Goal: Task Accomplishment & Management: Use online tool/utility

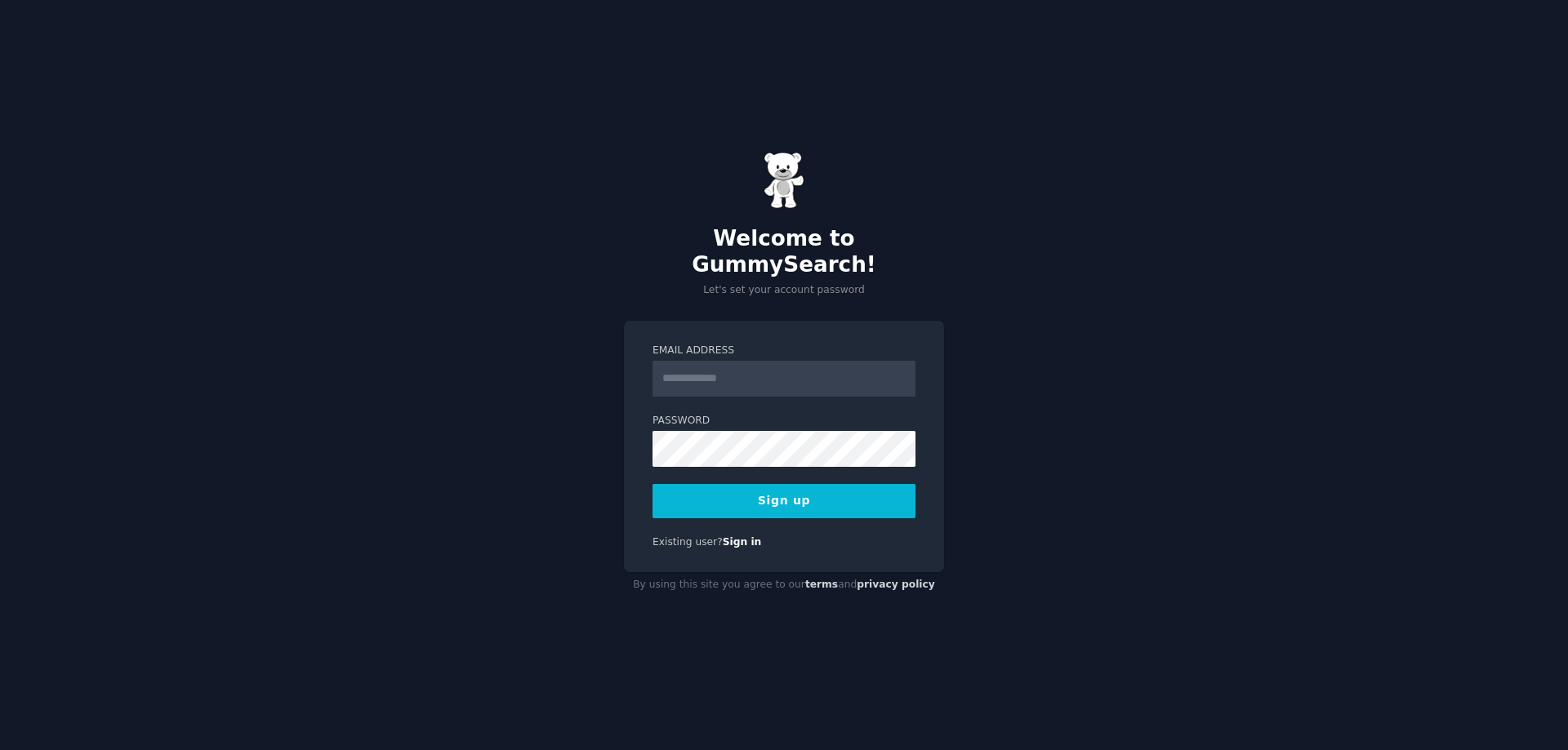
click at [710, 360] on input "Email Address" at bounding box center [784, 378] width 263 height 36
type input "**********"
drag, startPoint x: 1064, startPoint y: 410, endPoint x: 1044, endPoint y: 409, distance: 20.0
click at [1064, 410] on div "**********" at bounding box center [784, 375] width 1568 height 750
click at [765, 484] on button "Sign up" at bounding box center [784, 501] width 263 height 34
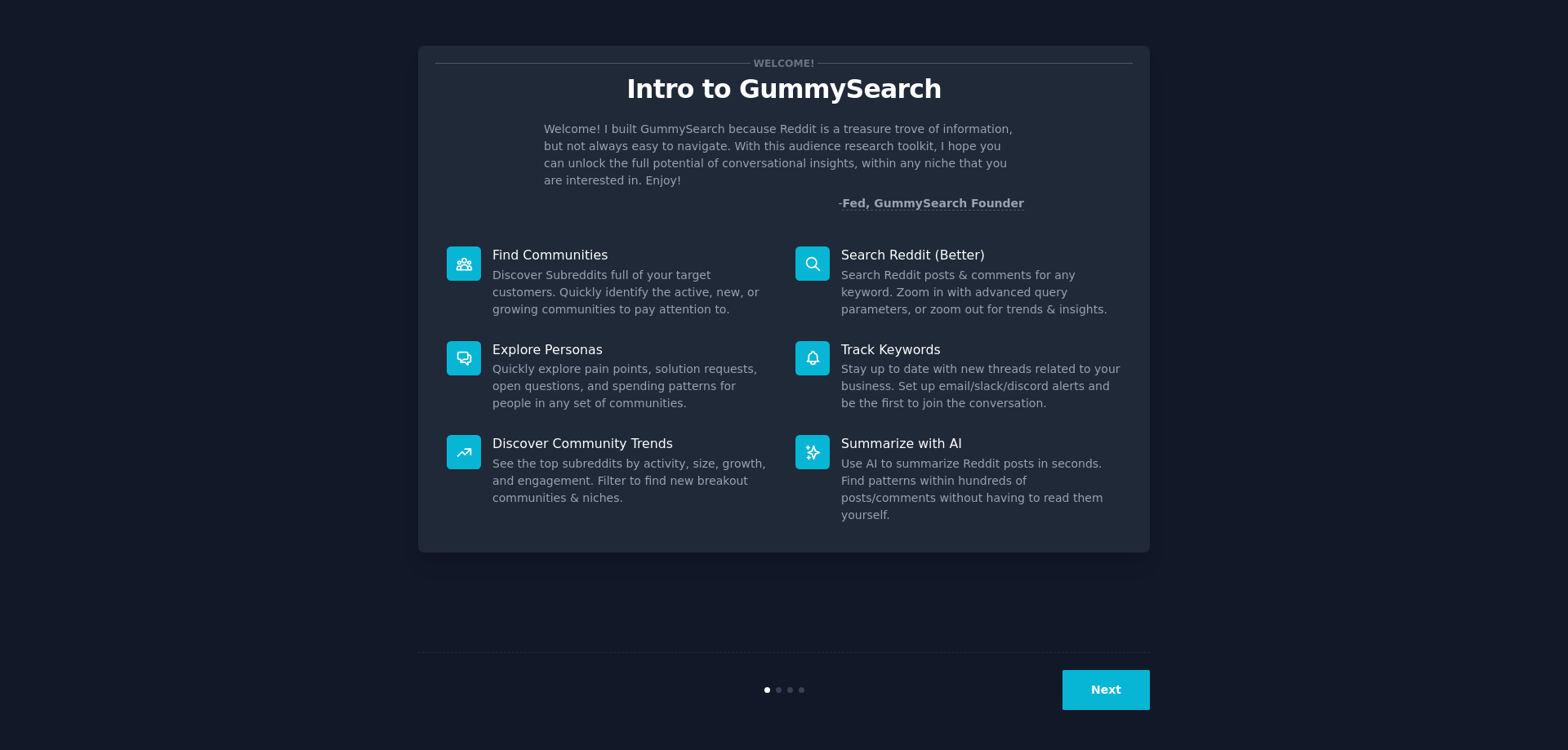
click at [1104, 684] on button "Next" at bounding box center [1105, 690] width 87 height 40
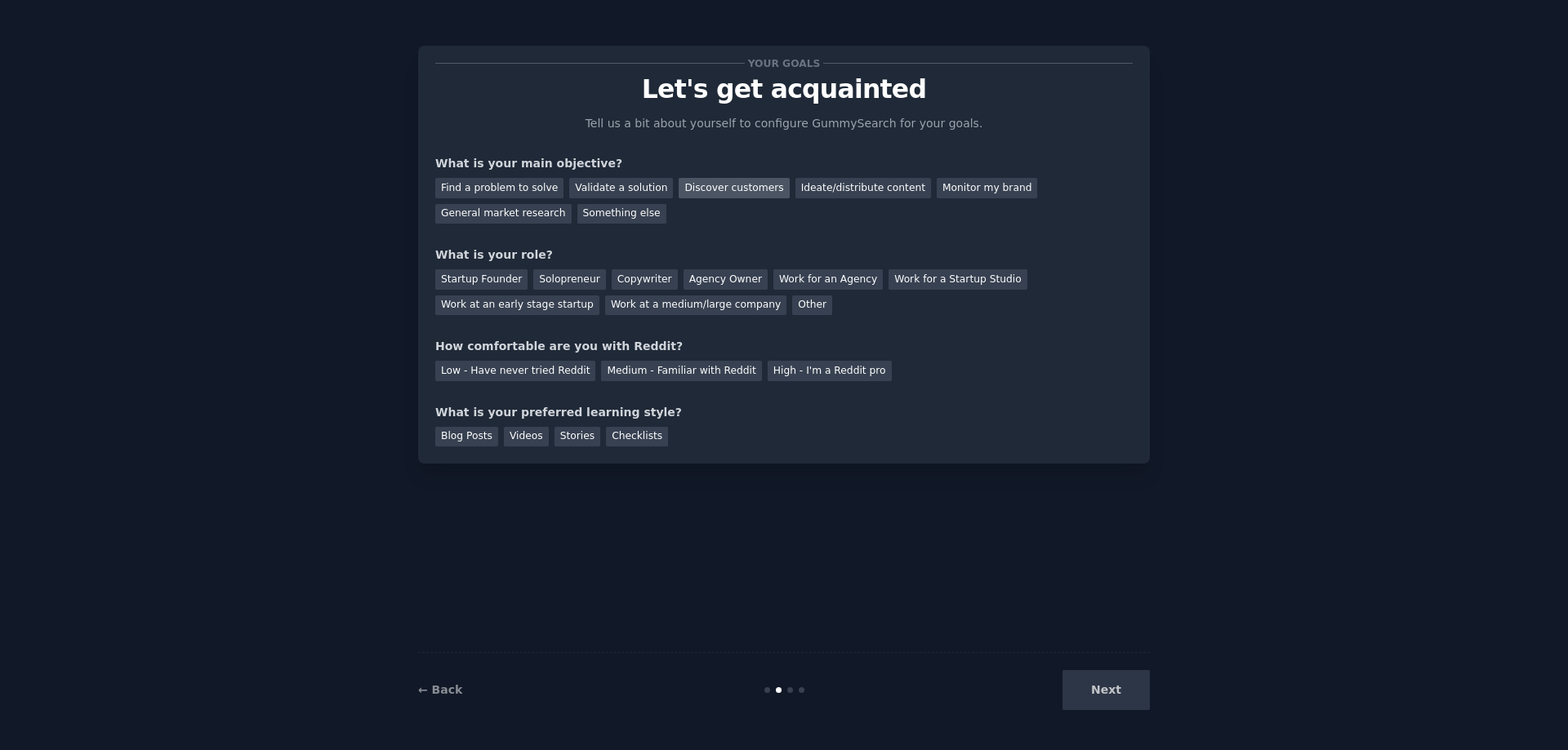
click at [712, 190] on div "Discover customers" at bounding box center [733, 188] width 110 height 20
click at [630, 193] on div "Validate a solution" at bounding box center [620, 188] width 104 height 20
click at [491, 278] on div "Startup Founder" at bounding box center [481, 279] width 92 height 20
click at [694, 378] on div "Medium - Familiar with Reddit" at bounding box center [681, 370] width 160 height 20
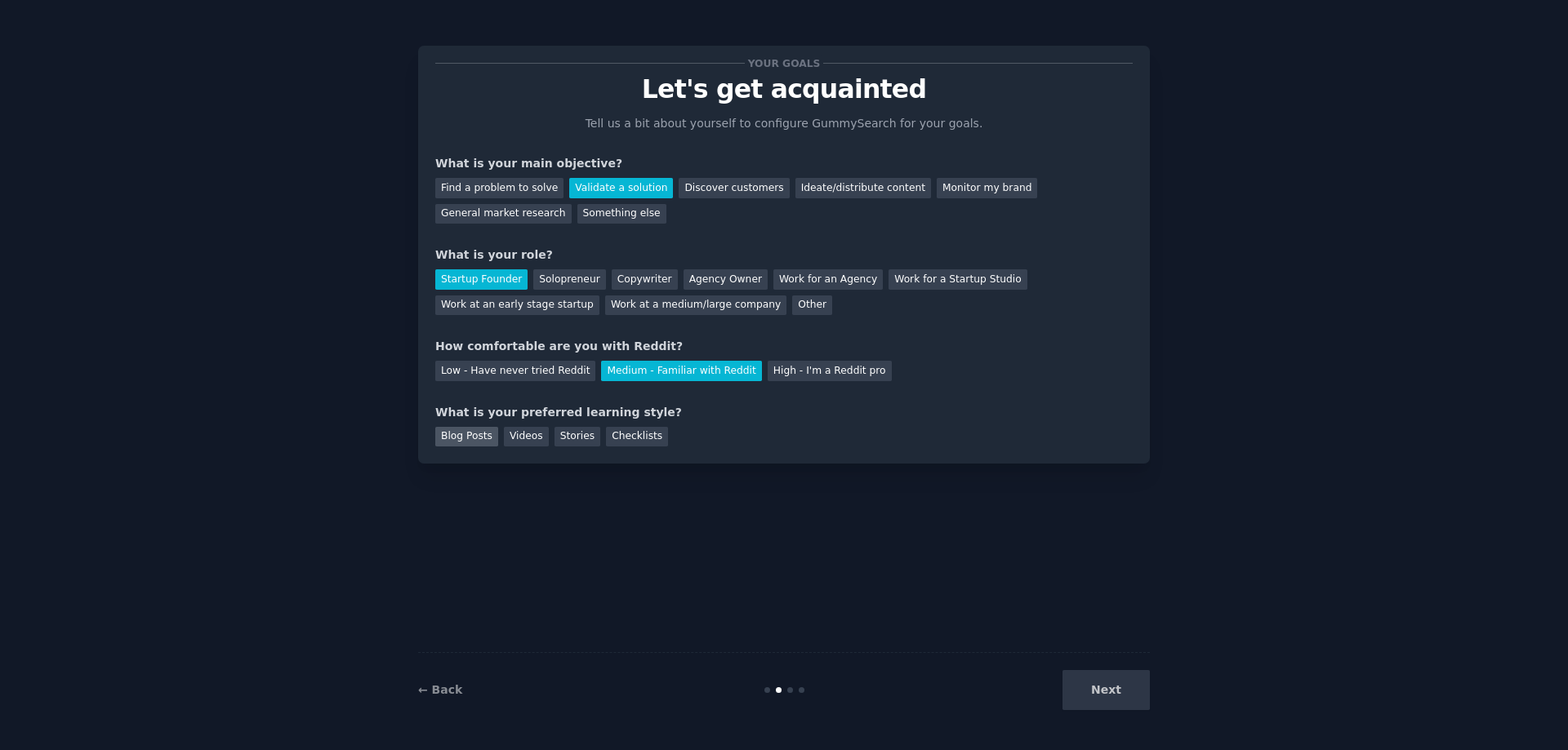
click at [481, 438] on div "Blog Posts" at bounding box center [466, 436] width 63 height 20
click at [614, 438] on div "Checklists" at bounding box center [637, 436] width 62 height 20
click at [455, 437] on div "Blog Posts" at bounding box center [466, 436] width 63 height 20
click at [626, 440] on div "Checklists" at bounding box center [637, 436] width 62 height 20
click at [1136, 687] on button "Next" at bounding box center [1105, 690] width 87 height 40
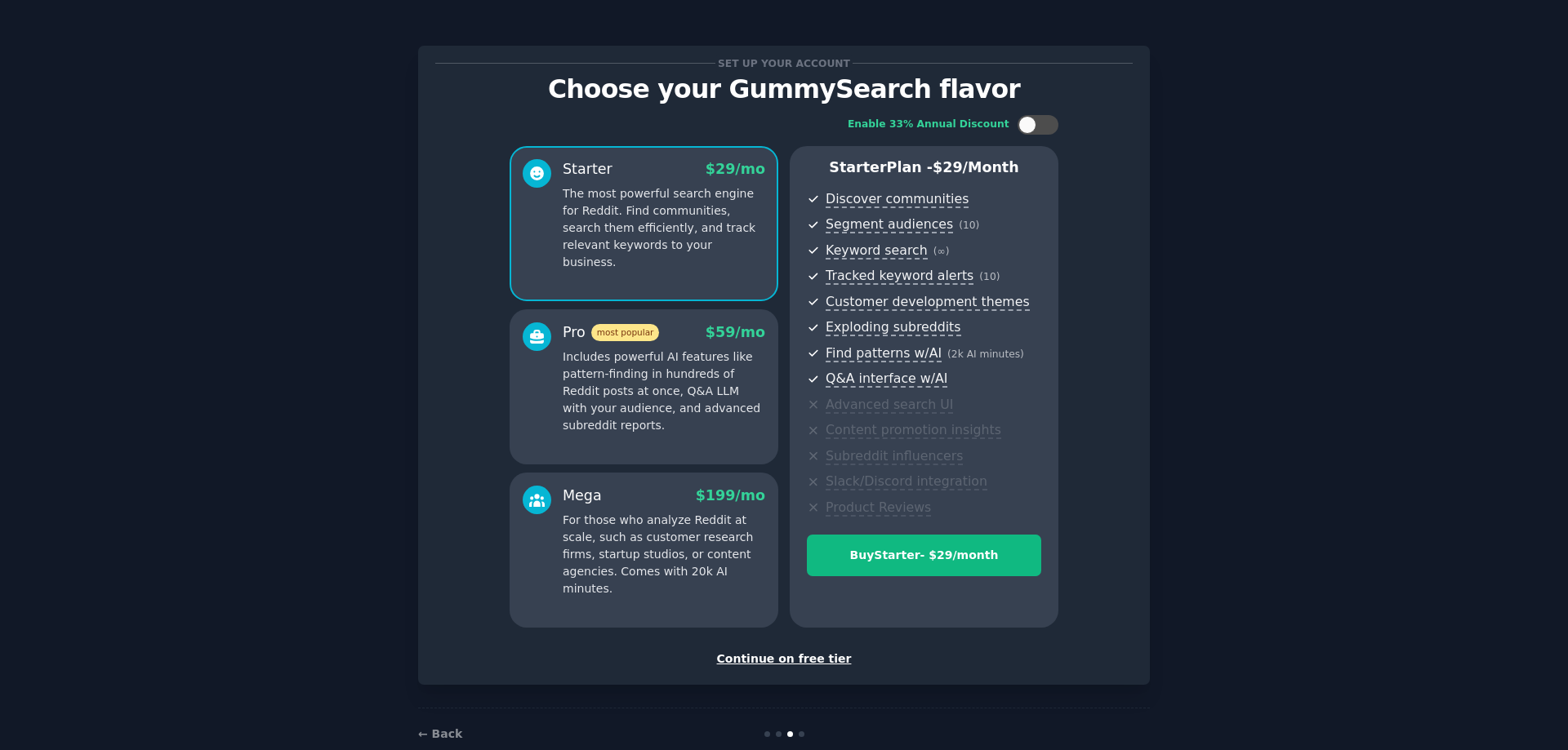
click at [787, 656] on div "Continue on free tier" at bounding box center [783, 658] width 697 height 17
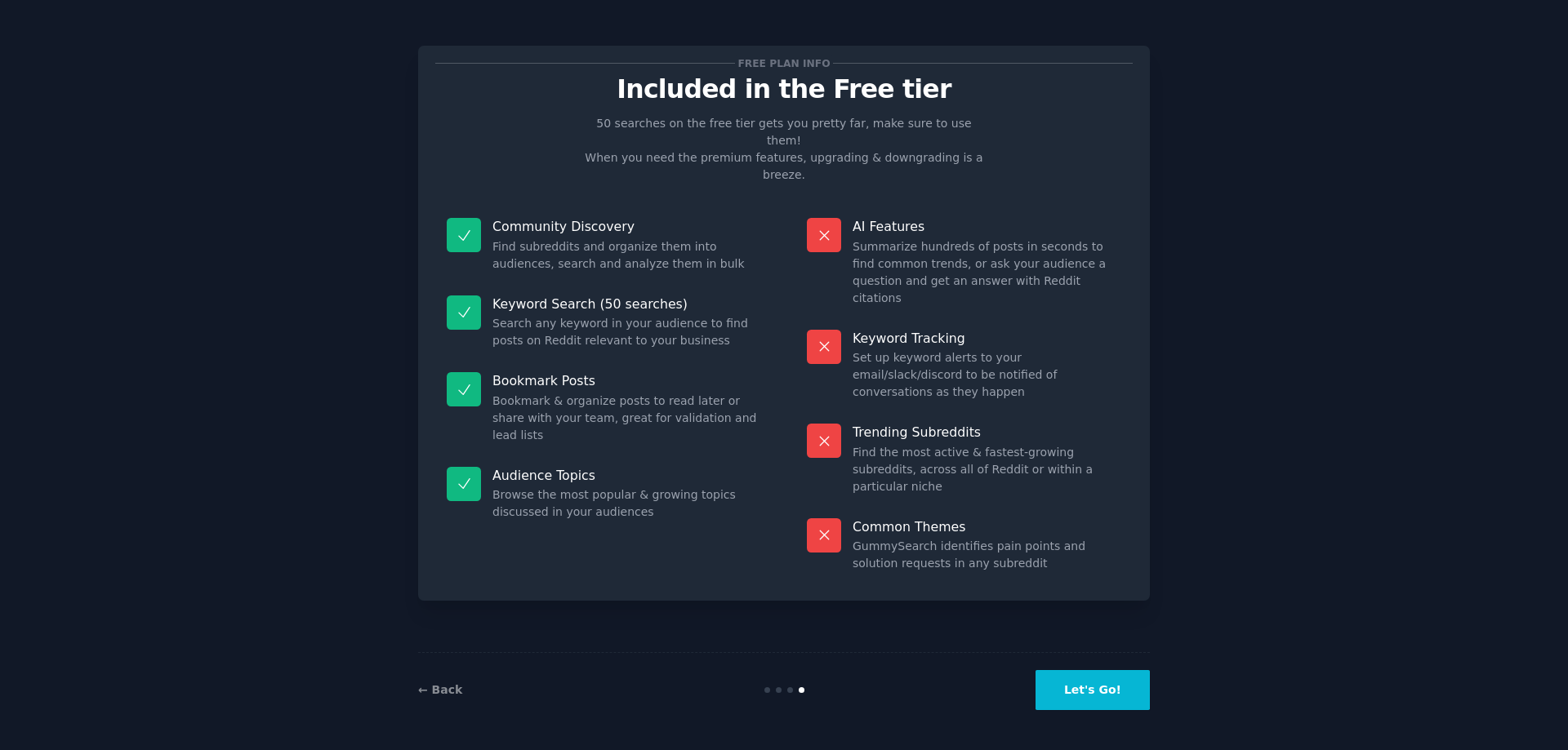
click at [1137, 697] on button "Let's Go!" at bounding box center [1092, 690] width 114 height 40
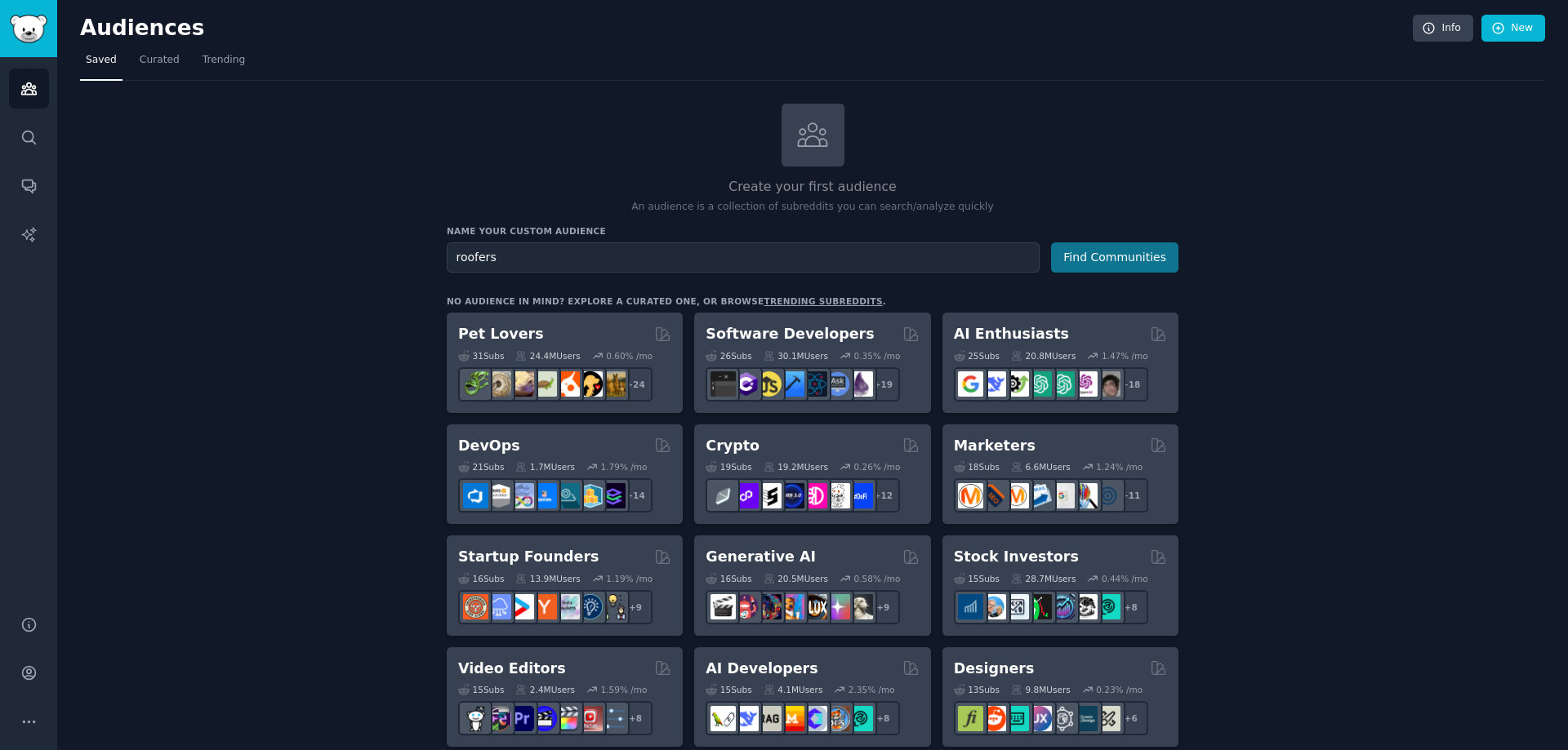
type input "roofers"
click at [1089, 254] on button "Find Communities" at bounding box center [1114, 257] width 128 height 30
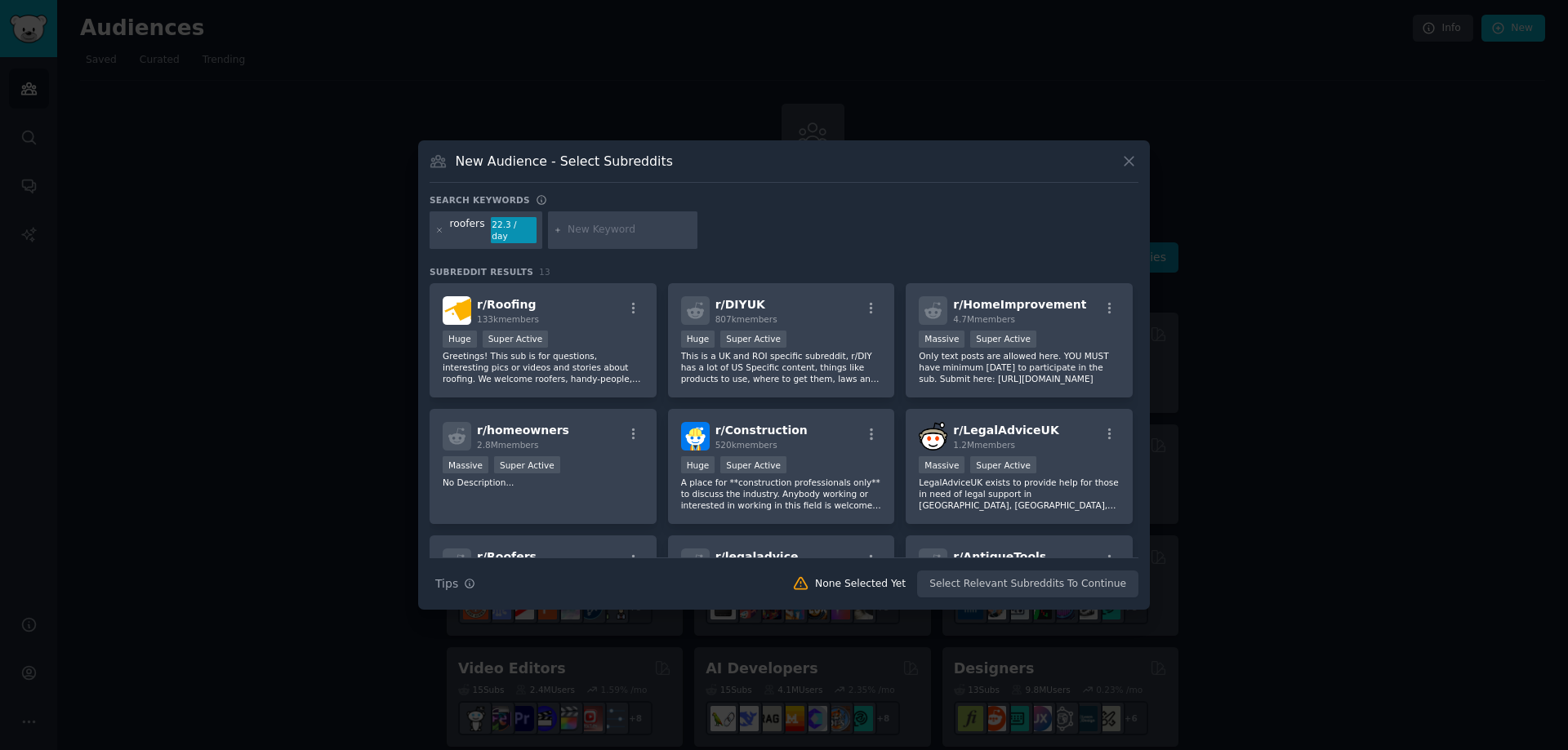
click at [569, 229] on input "text" at bounding box center [629, 230] width 124 height 15
click at [602, 313] on div "r/ Roofing 133k members" at bounding box center [543, 310] width 201 height 29
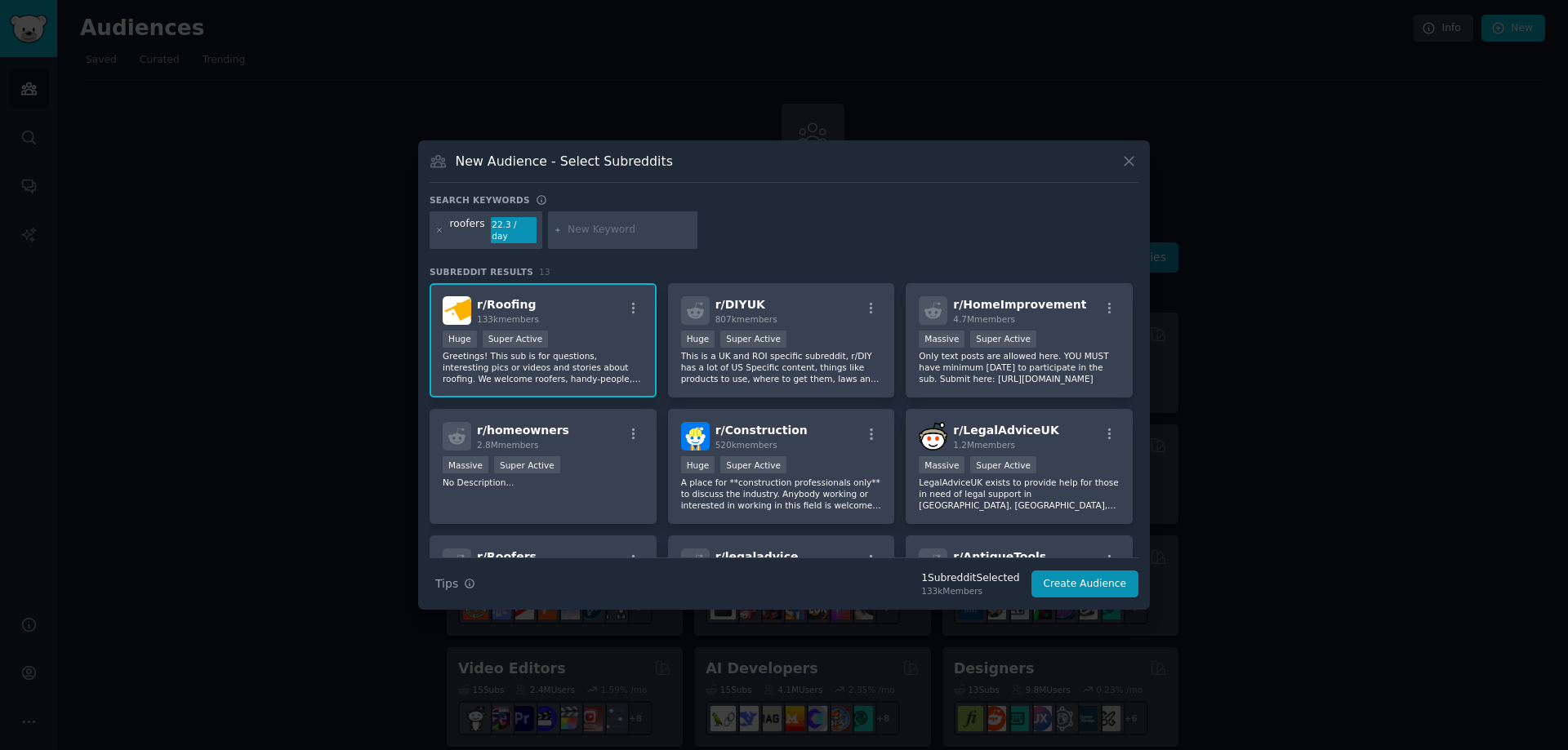
click at [596, 350] on p "Greetings! This sub is for questions, interesting pics or videos and stories ab…" at bounding box center [543, 367] width 201 height 34
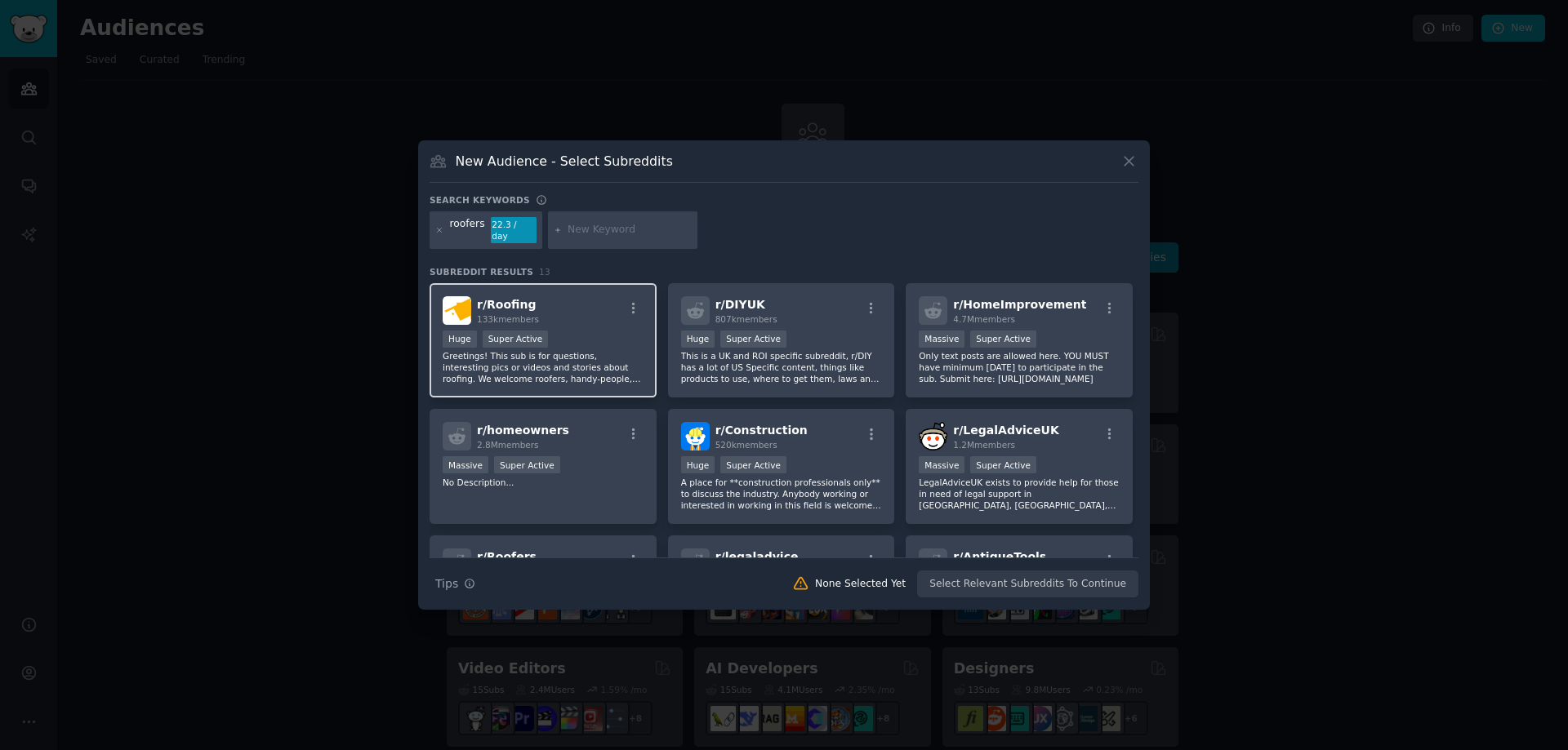
click at [596, 350] on p "Greetings! This sub is for questions, interesting pics or videos and stories ab…" at bounding box center [543, 367] width 201 height 34
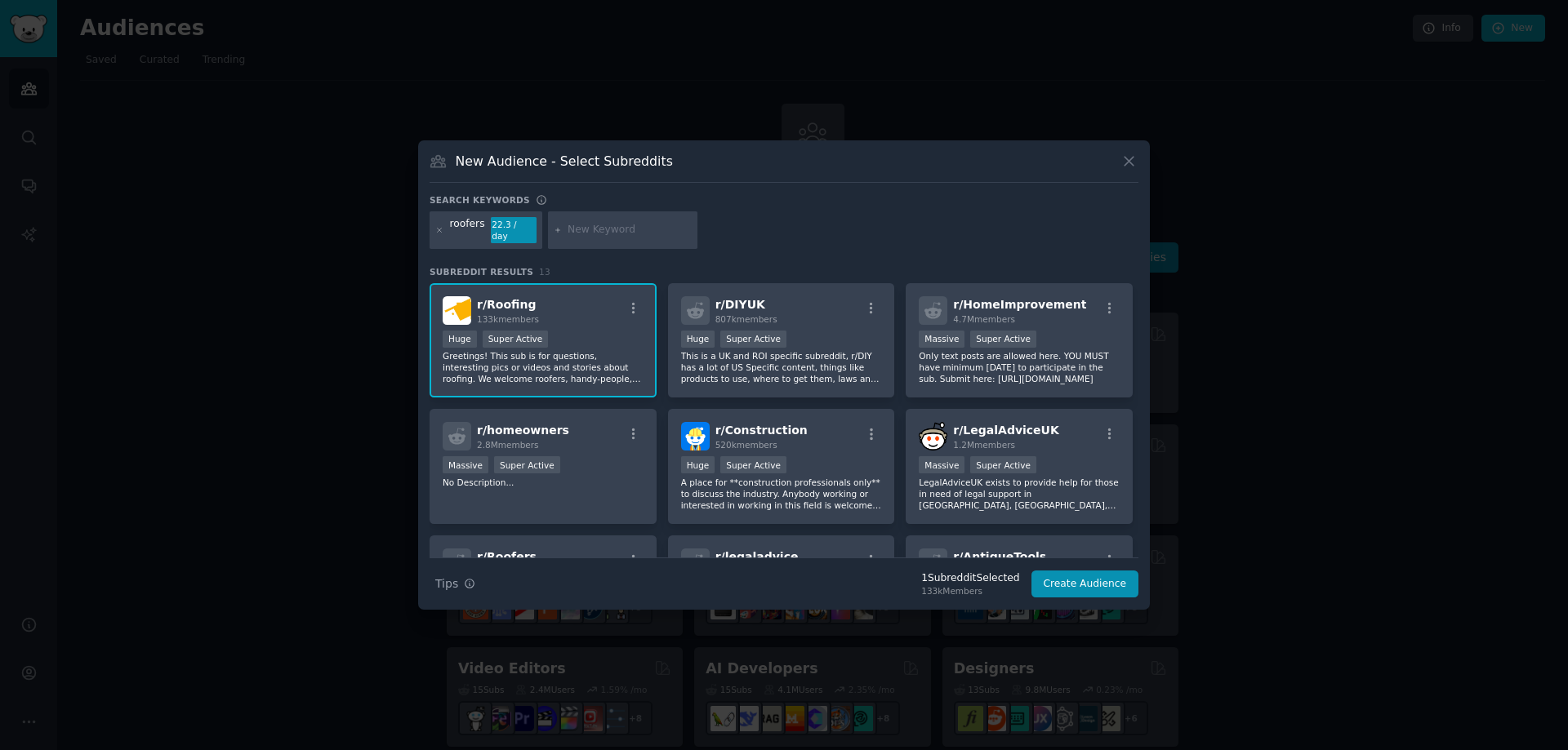
scroll to position [82, 0]
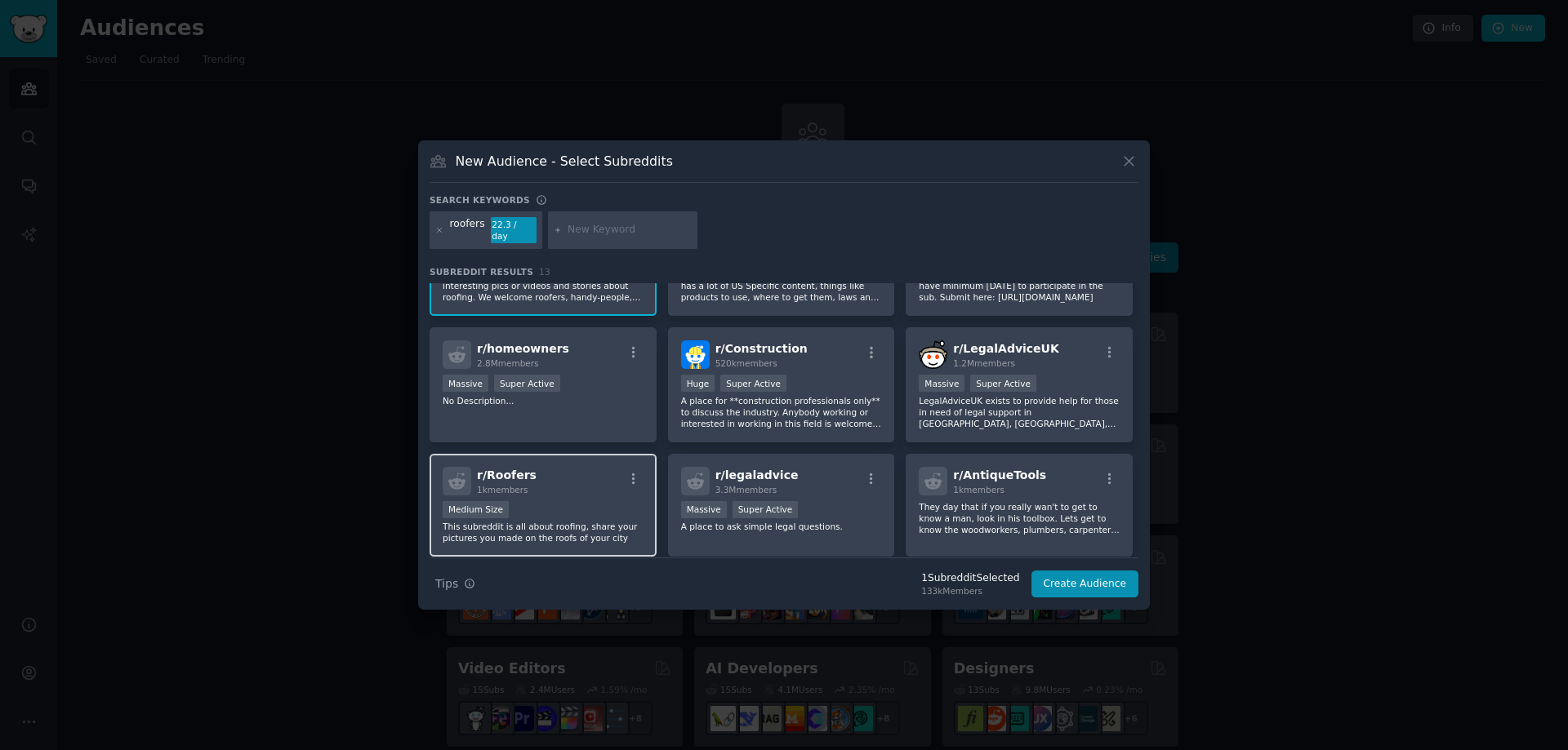
click at [579, 501] on div "Medium Size" at bounding box center [543, 511] width 201 height 20
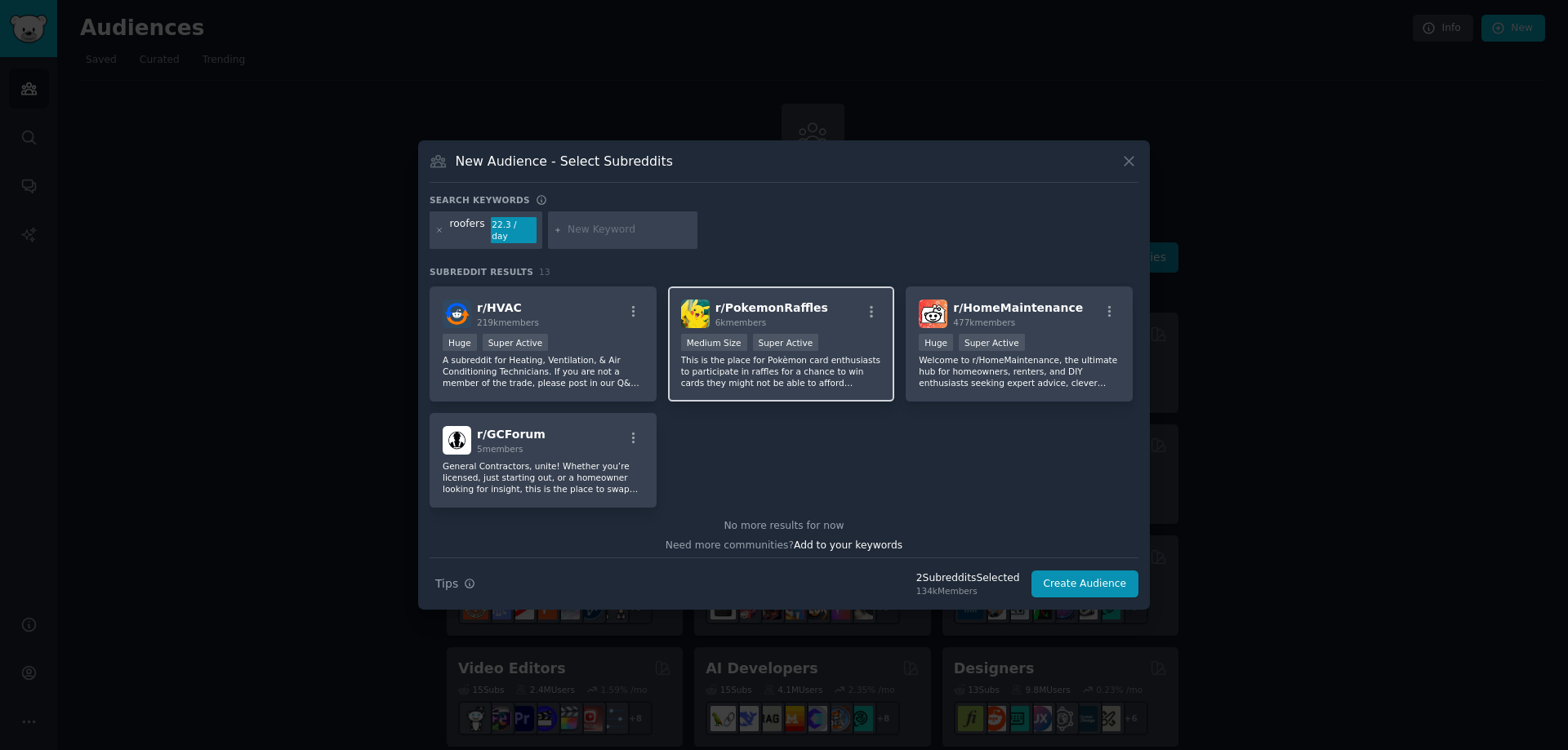
scroll to position [370, 0]
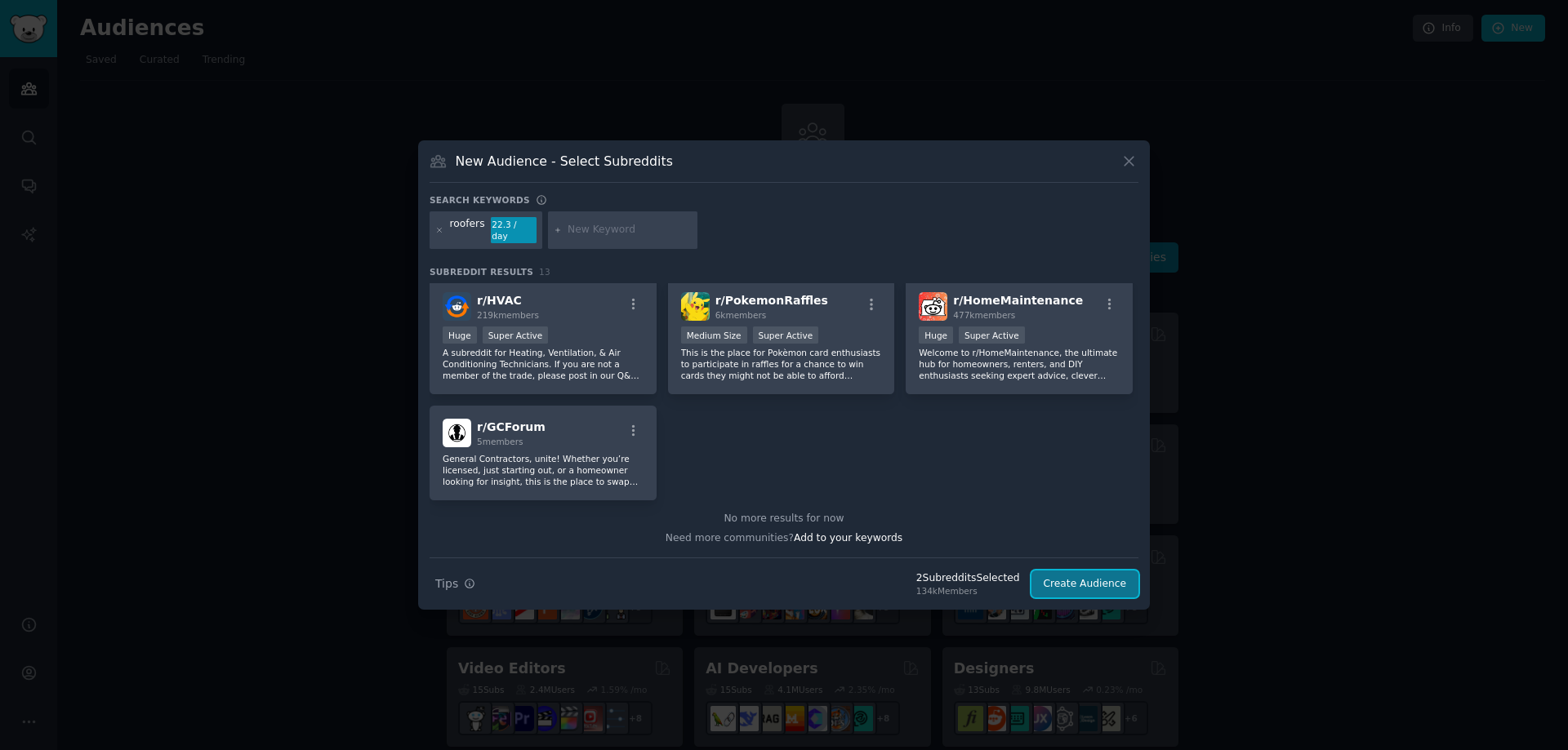
click at [1082, 582] on button "Create Audience" at bounding box center [1085, 584] width 108 height 28
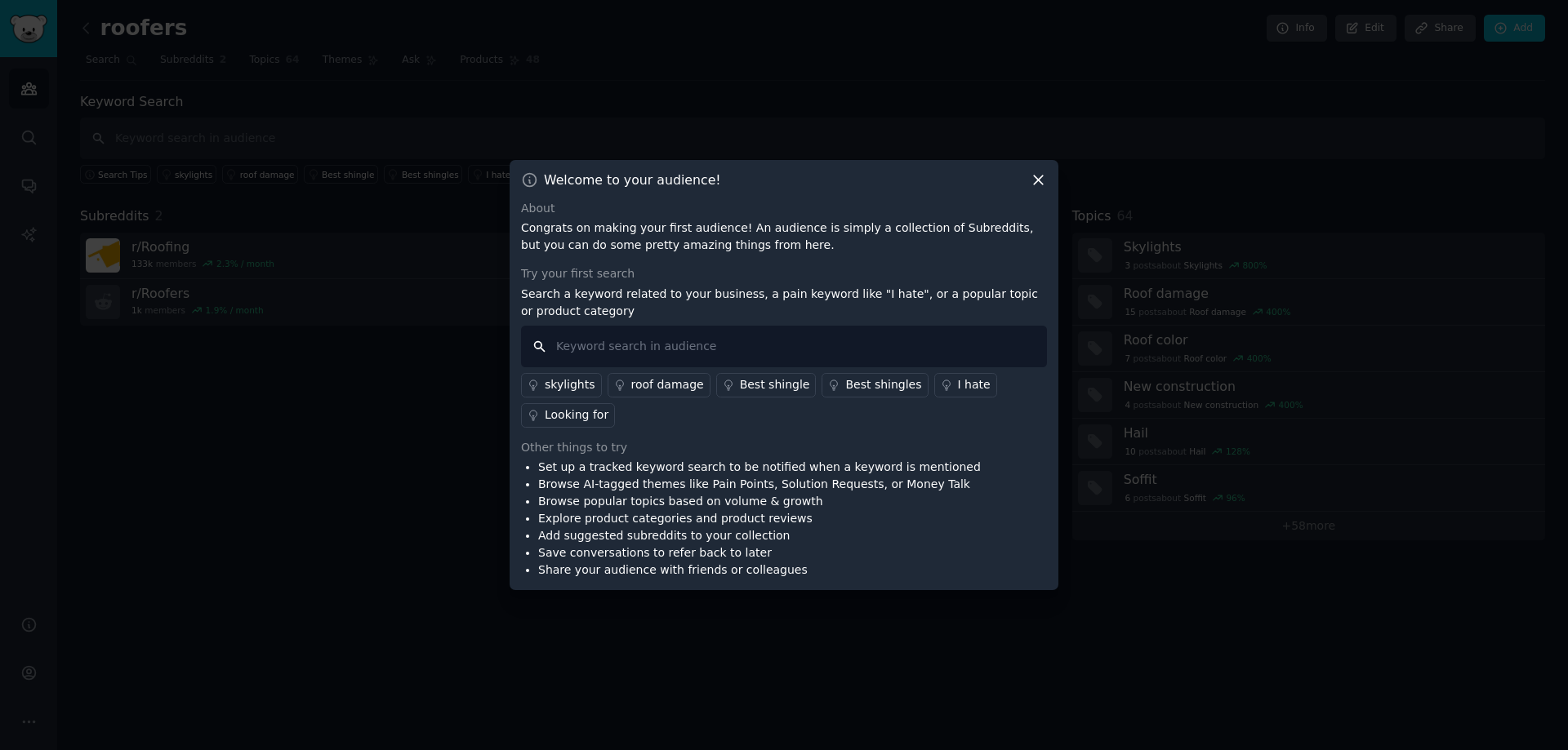
click at [585, 351] on input "text" at bounding box center [783, 346] width 526 height 42
type input "i wish"
click at [958, 382] on div "I hate" at bounding box center [974, 384] width 33 height 17
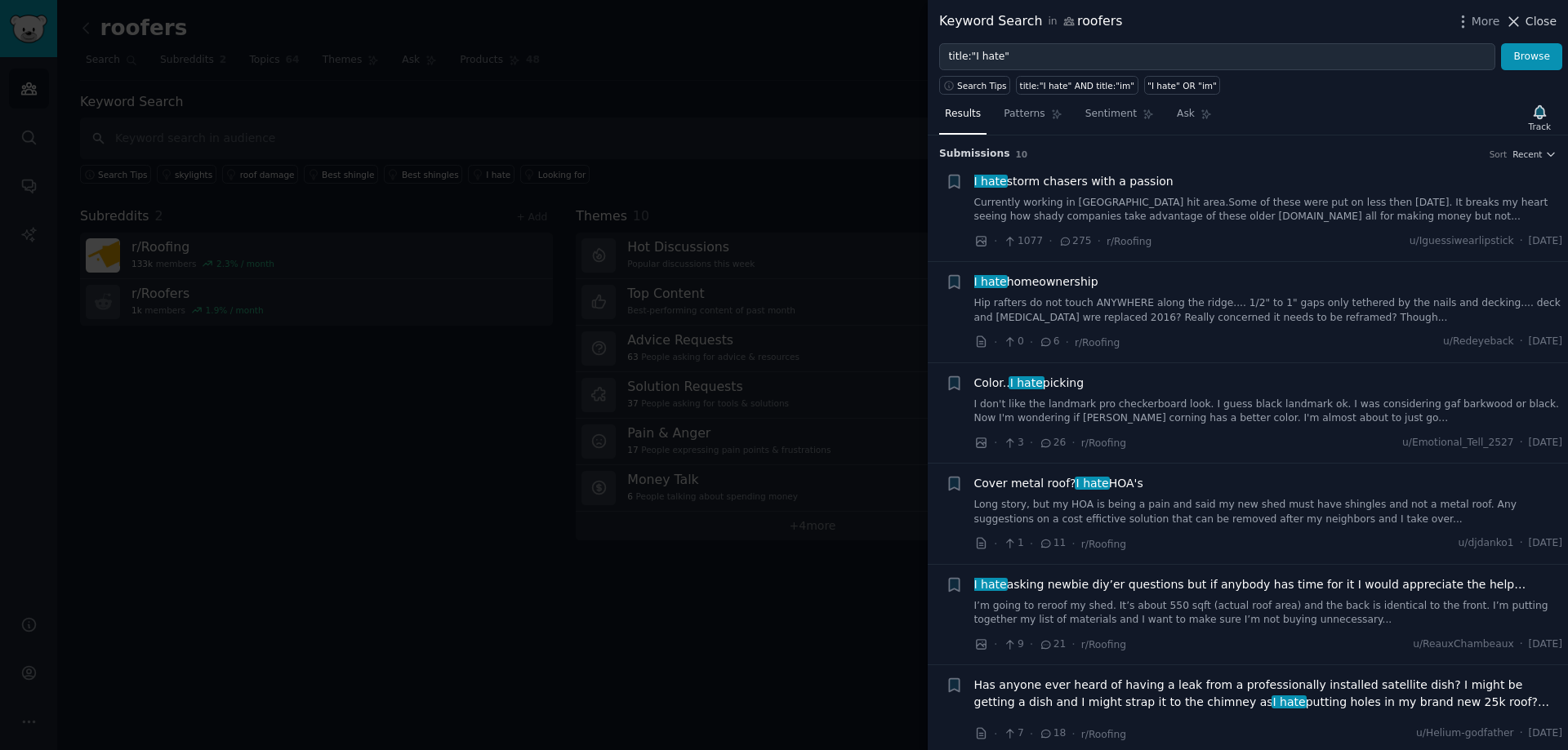
click at [1542, 21] on span "Close" at bounding box center [1541, 21] width 31 height 17
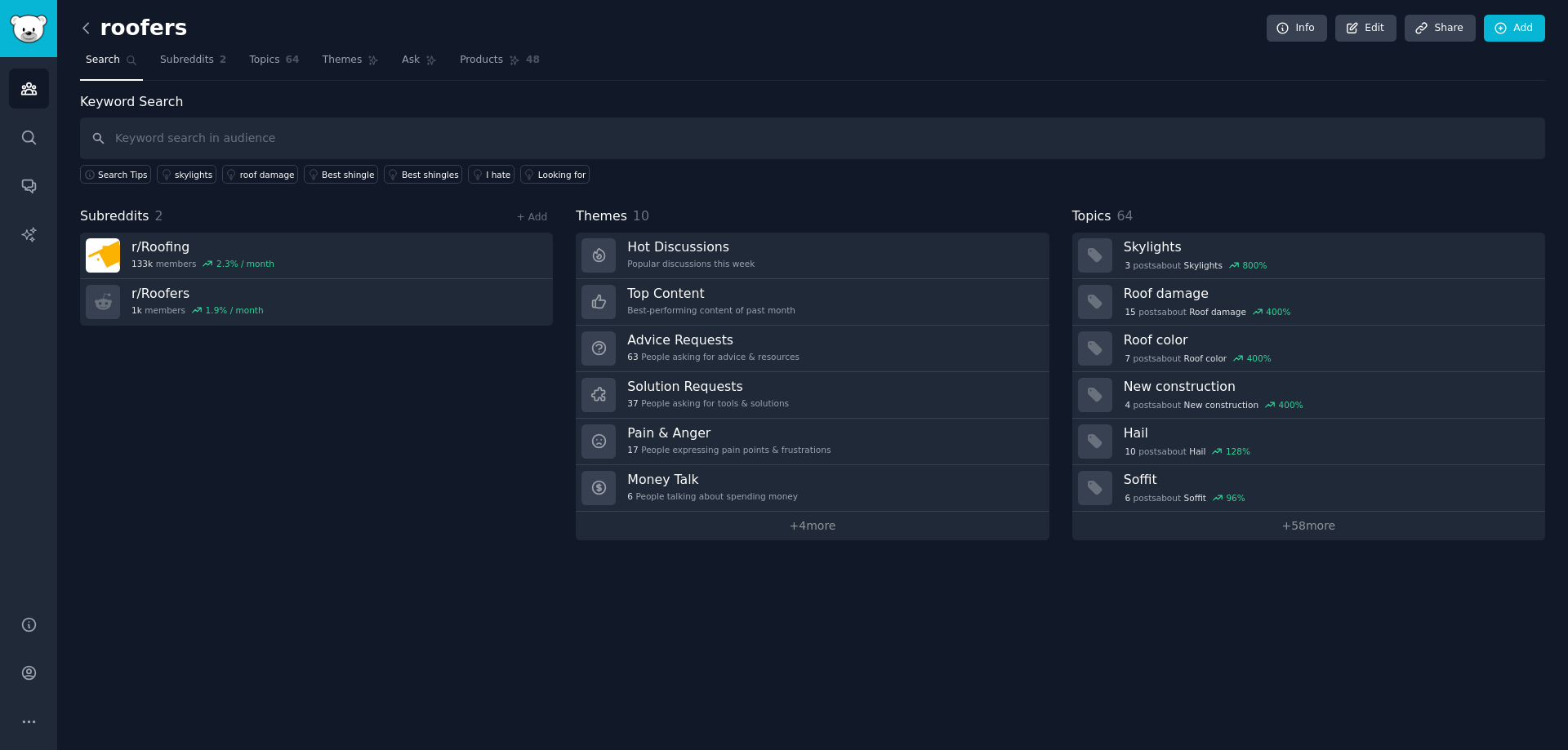
click at [83, 26] on icon at bounding box center [86, 28] width 17 height 17
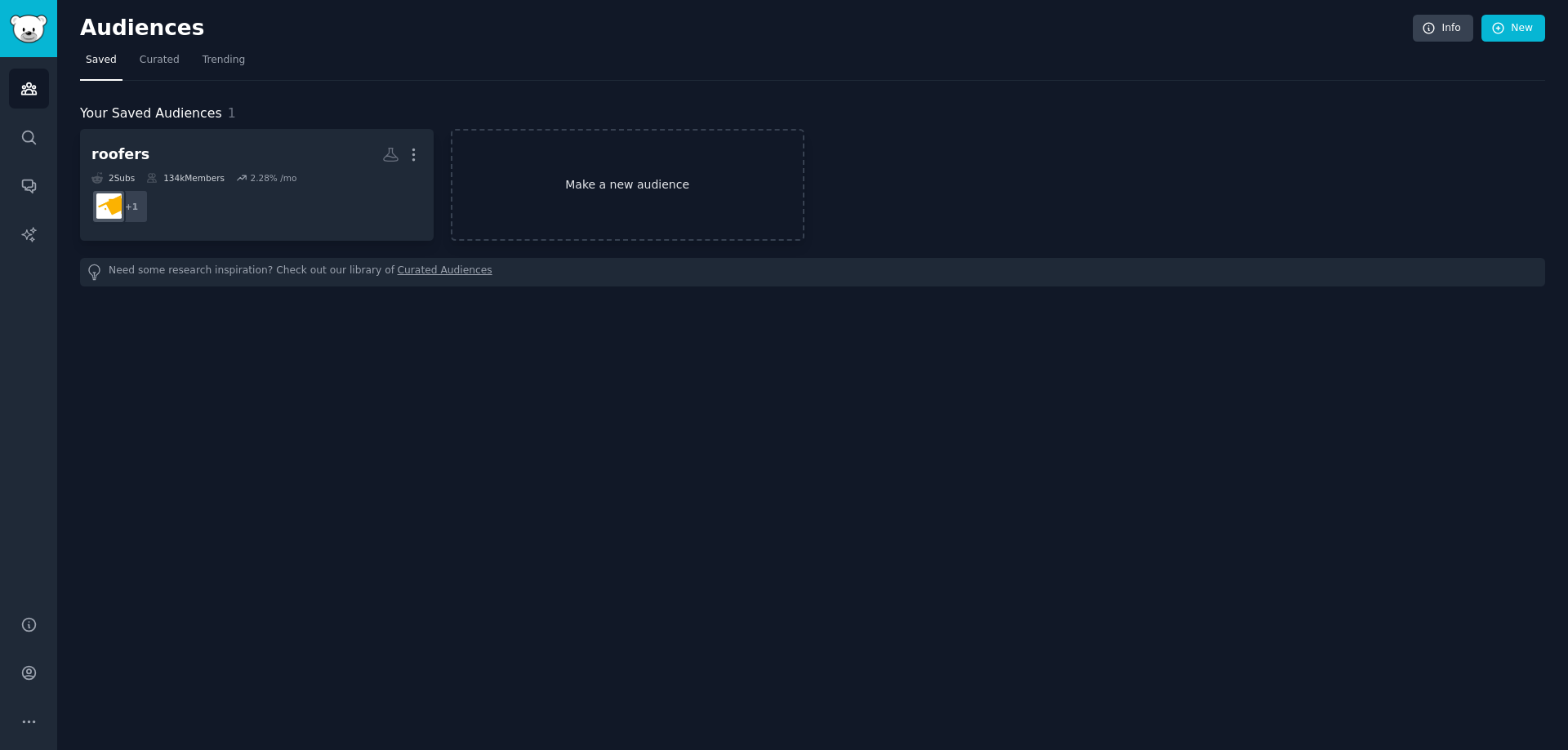
click at [636, 186] on link "Make a new audience" at bounding box center [627, 185] width 353 height 112
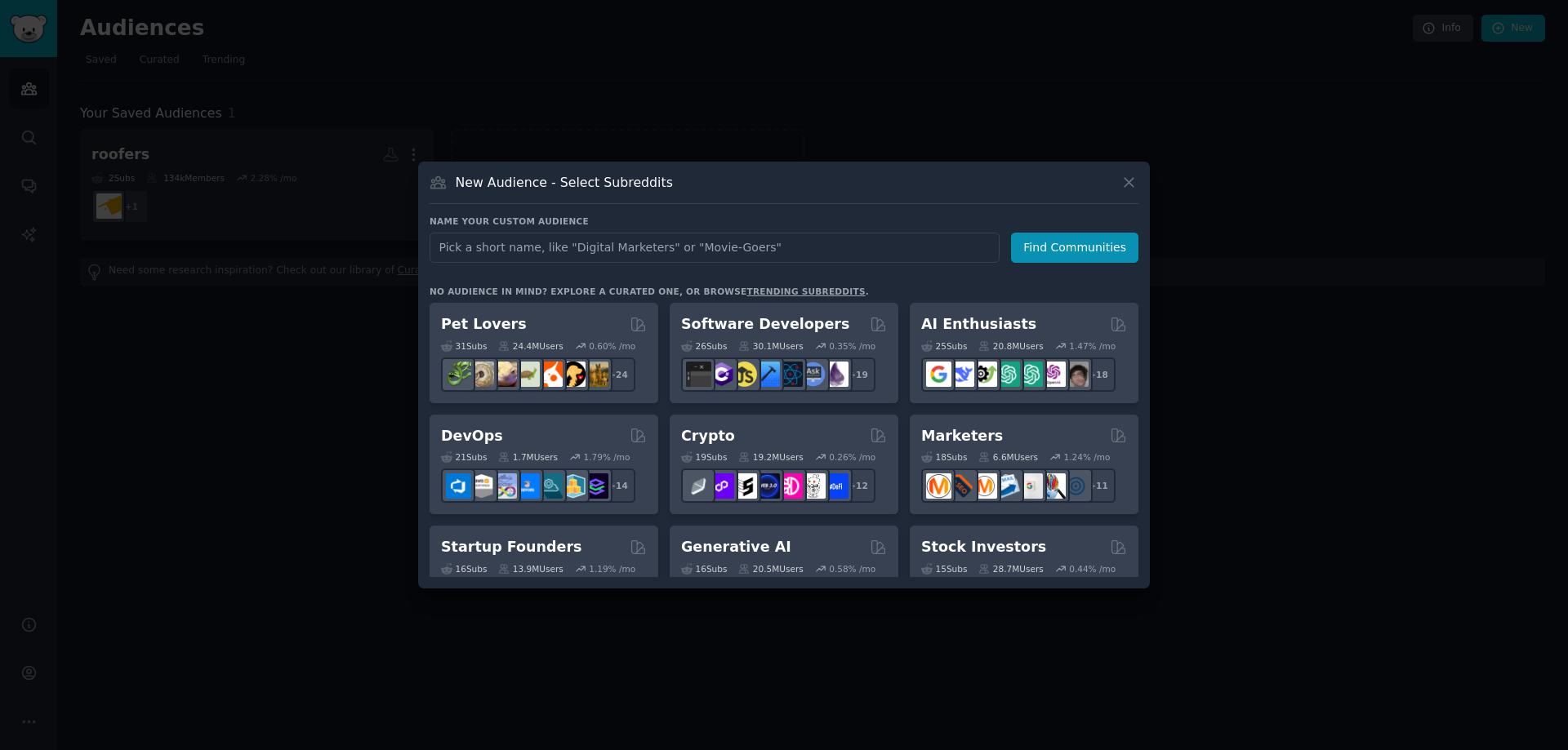
click at [544, 252] on input "text" at bounding box center [714, 248] width 570 height 30
click at [573, 249] on input "text" at bounding box center [714, 248] width 570 height 30
type input "aerial imagery"
click button "Find Communities" at bounding box center [1074, 248] width 128 height 30
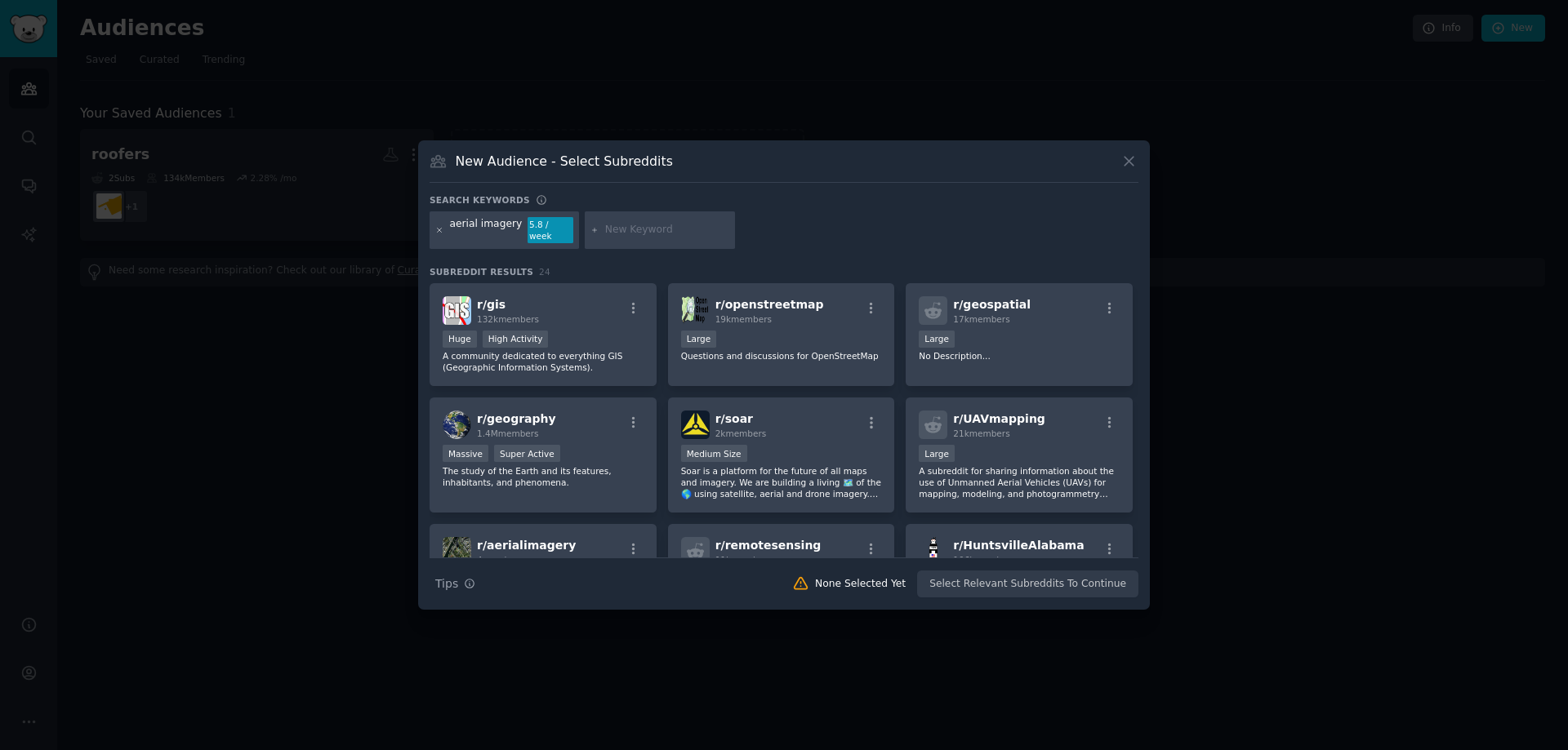
click at [440, 229] on icon at bounding box center [439, 230] width 9 height 9
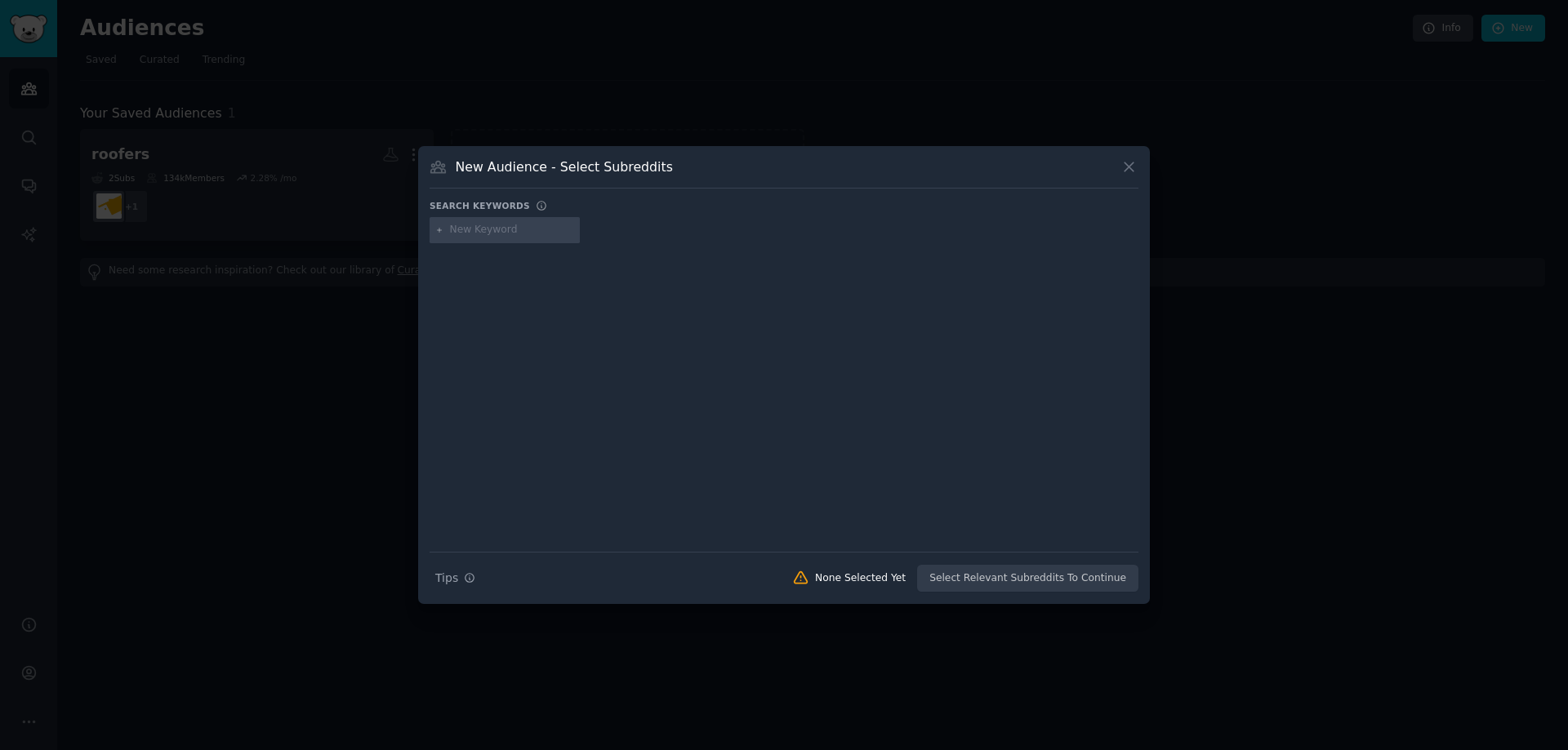
click at [493, 233] on input "text" at bounding box center [512, 230] width 124 height 15
type input "roofer software"
drag, startPoint x: 510, startPoint y: 230, endPoint x: 459, endPoint y: 224, distance: 51.4
click at [459, 224] on div "roofer software" at bounding box center [487, 230] width 76 height 15
click at [517, 224] on div "roofer software" at bounding box center [487, 230] width 76 height 15
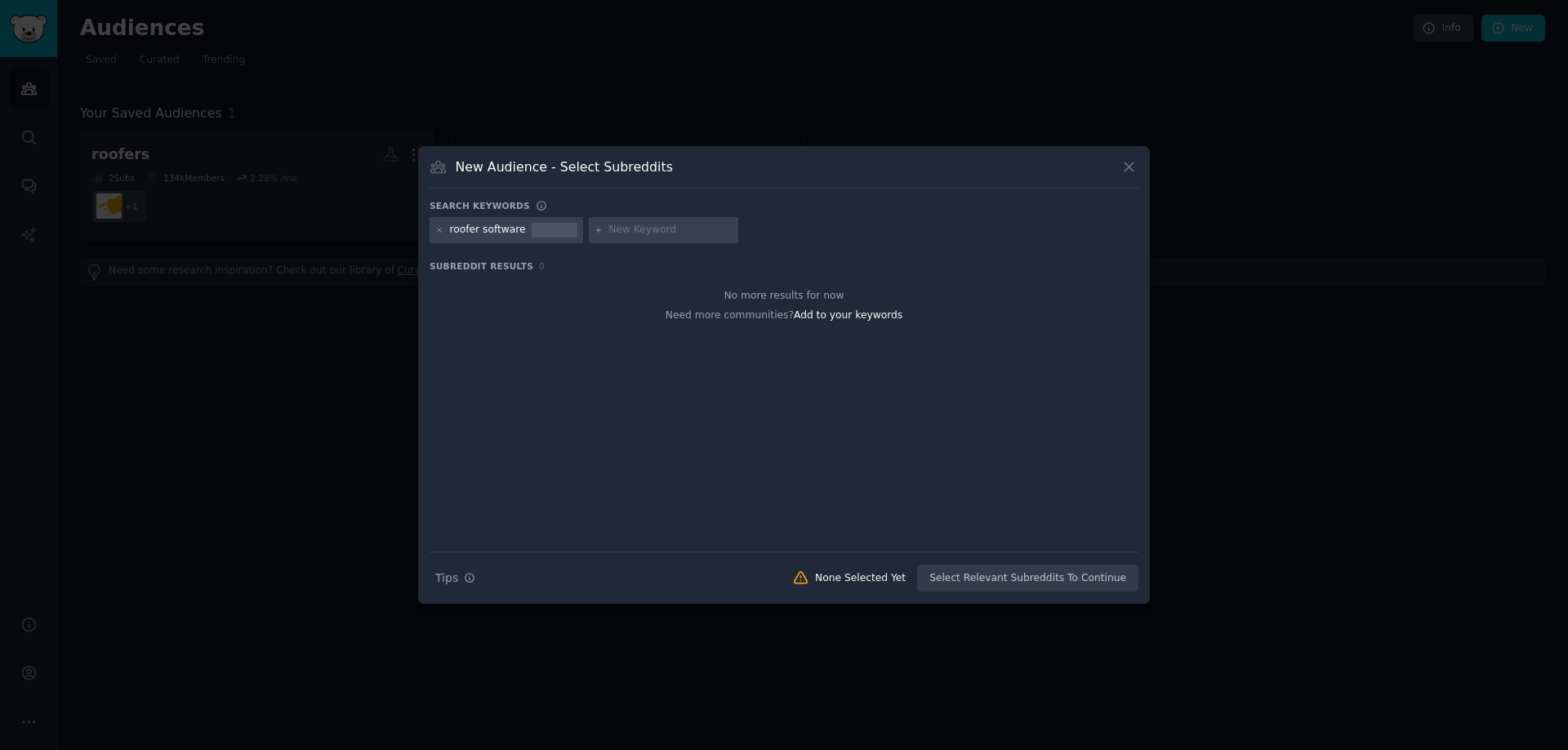
click at [517, 226] on div "roofer software" at bounding box center [506, 230] width 154 height 26
click at [446, 234] on div "roofer software" at bounding box center [506, 230] width 154 height 26
click at [441, 234] on icon at bounding box center [439, 230] width 9 height 9
click at [471, 237] on input "text" at bounding box center [512, 230] width 124 height 15
type input "roofers"
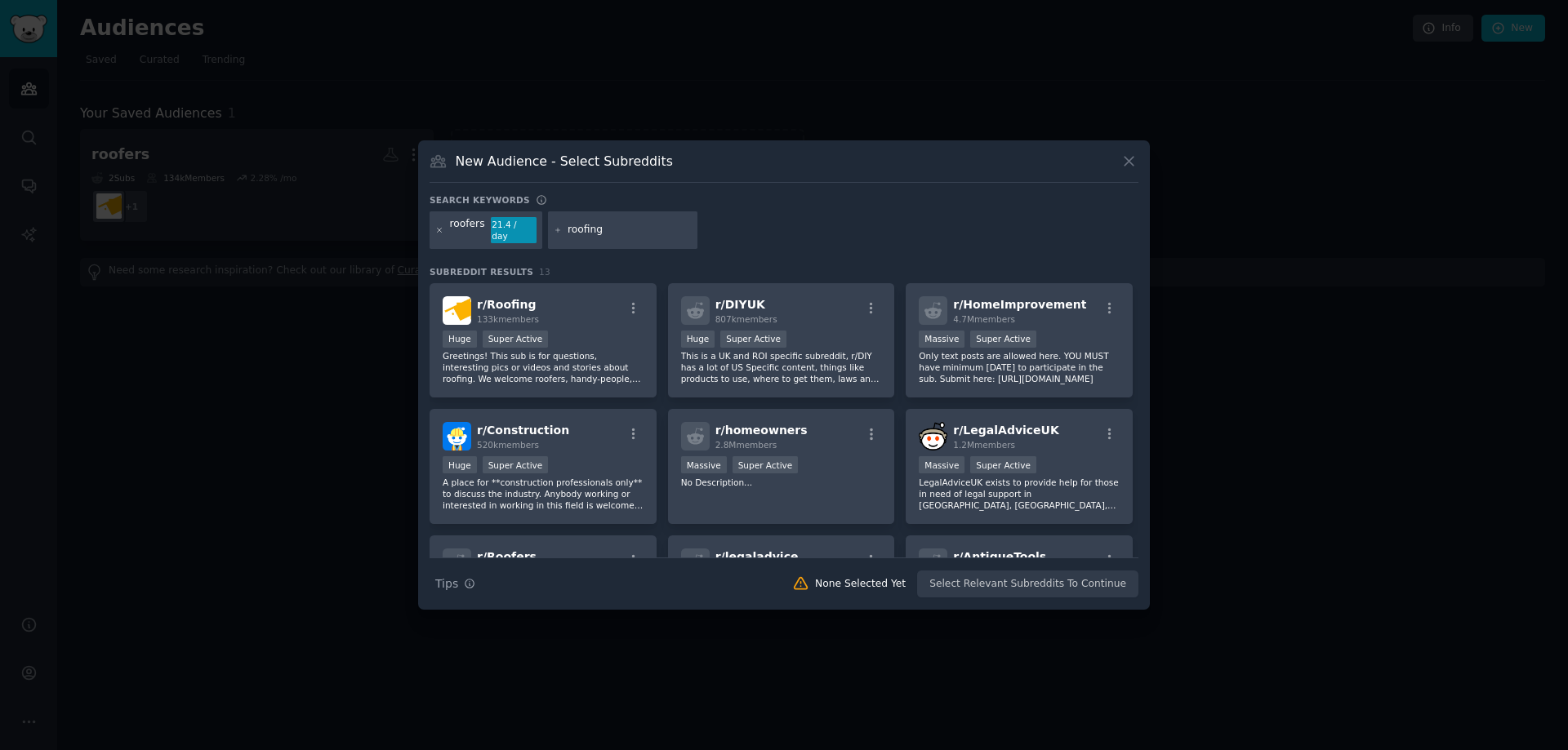
type input "roofing"
click at [441, 230] on icon at bounding box center [439, 230] width 9 height 9
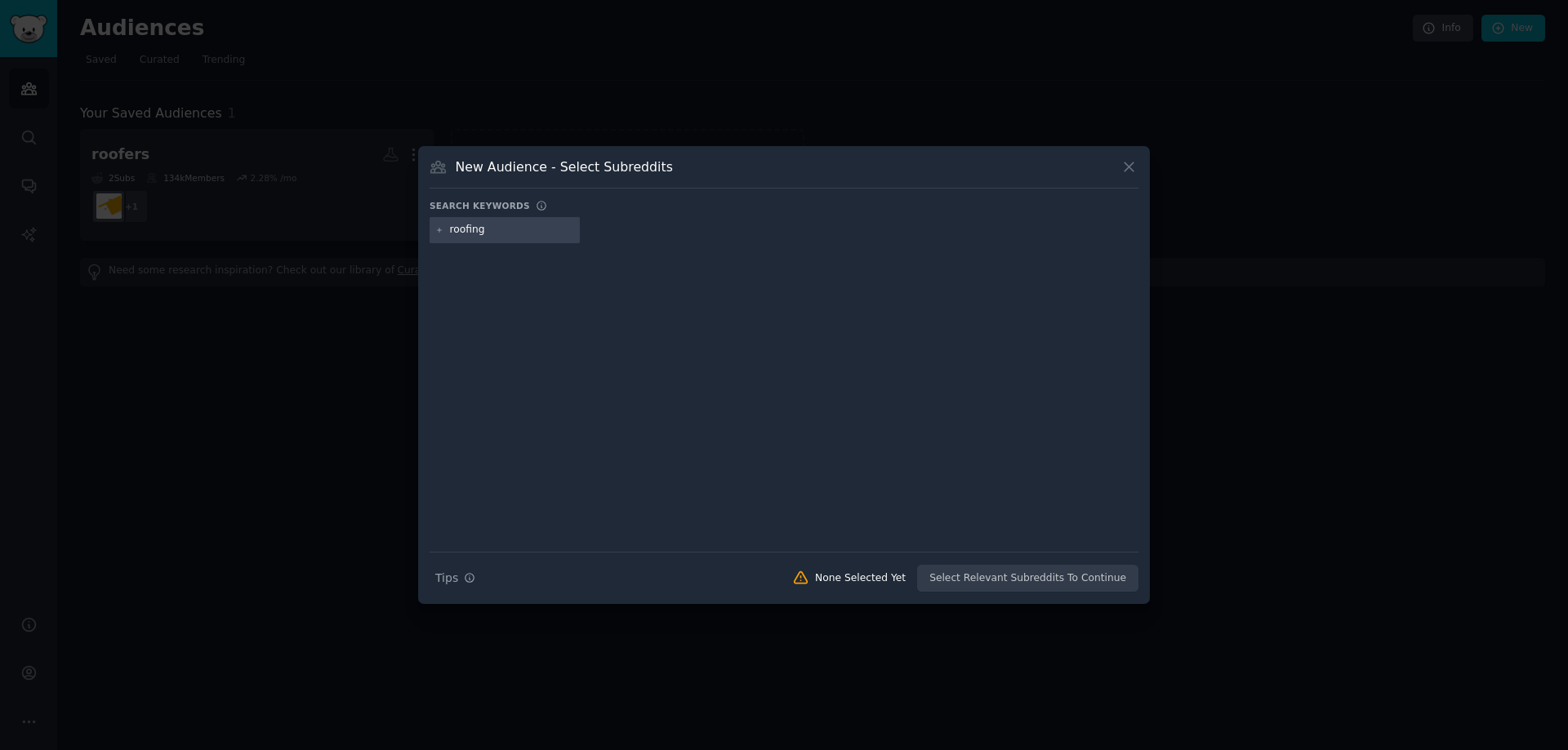
click at [512, 228] on input "roofing" at bounding box center [512, 230] width 124 height 15
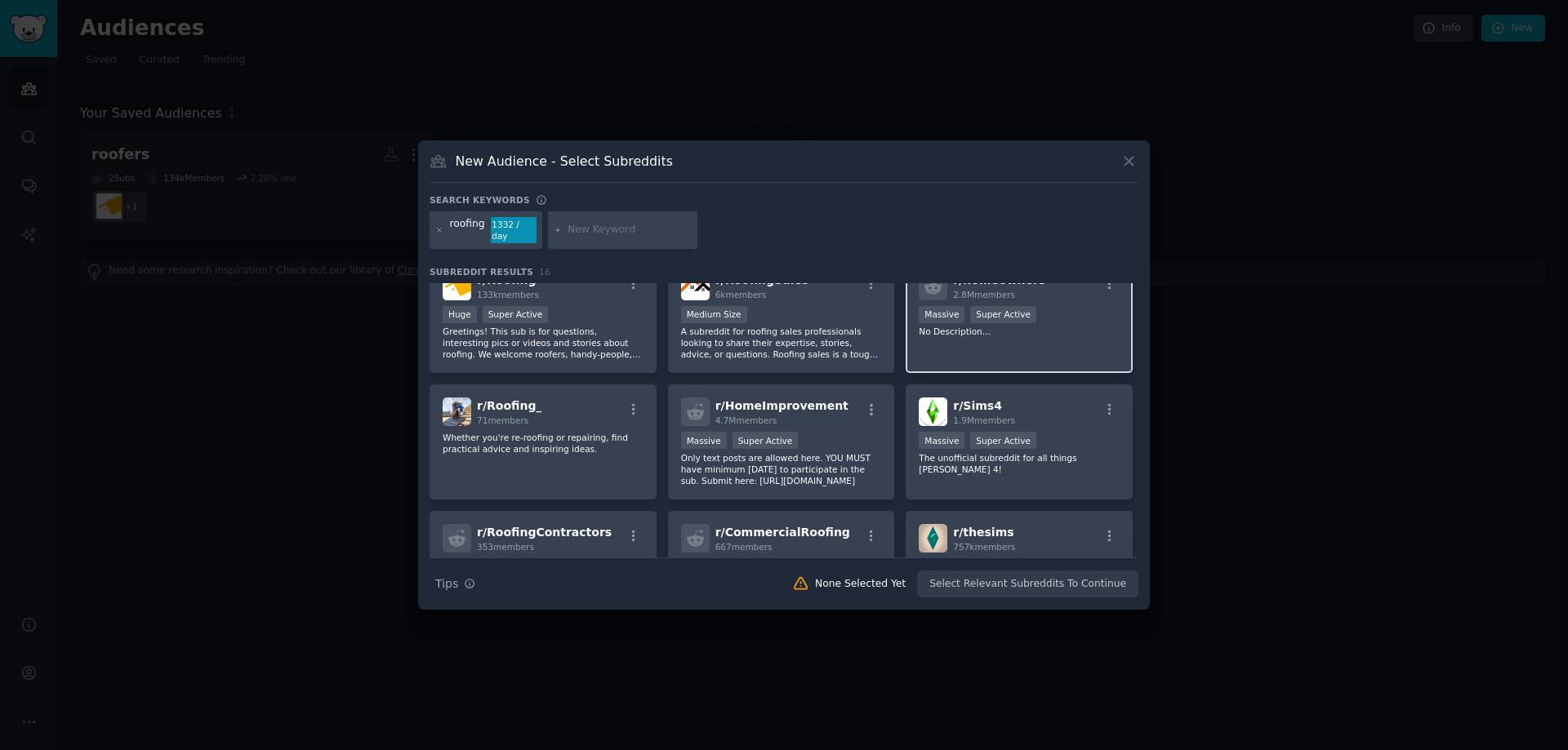
scroll to position [82, 0]
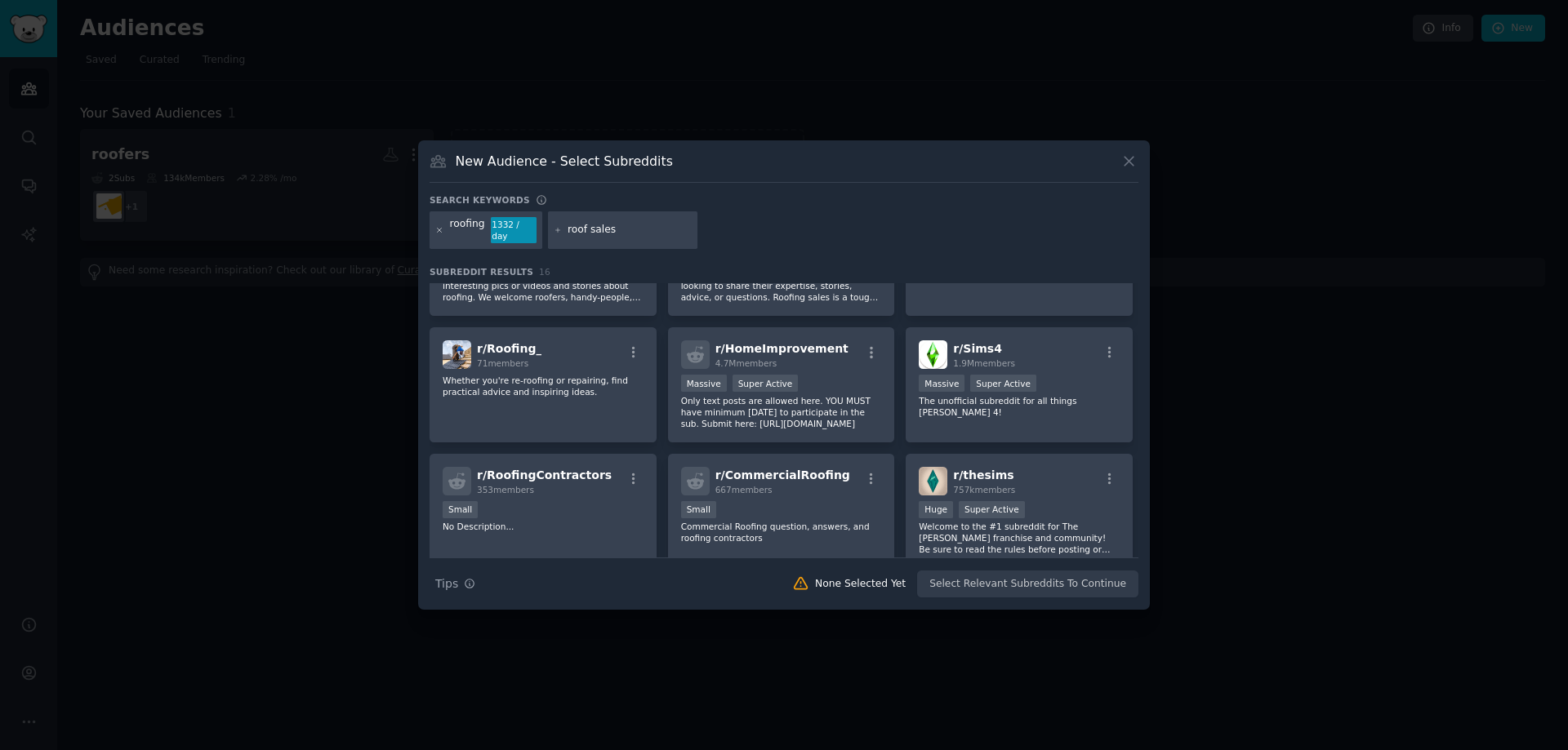
type input "roof sales"
click at [436, 229] on icon at bounding box center [439, 230] width 9 height 9
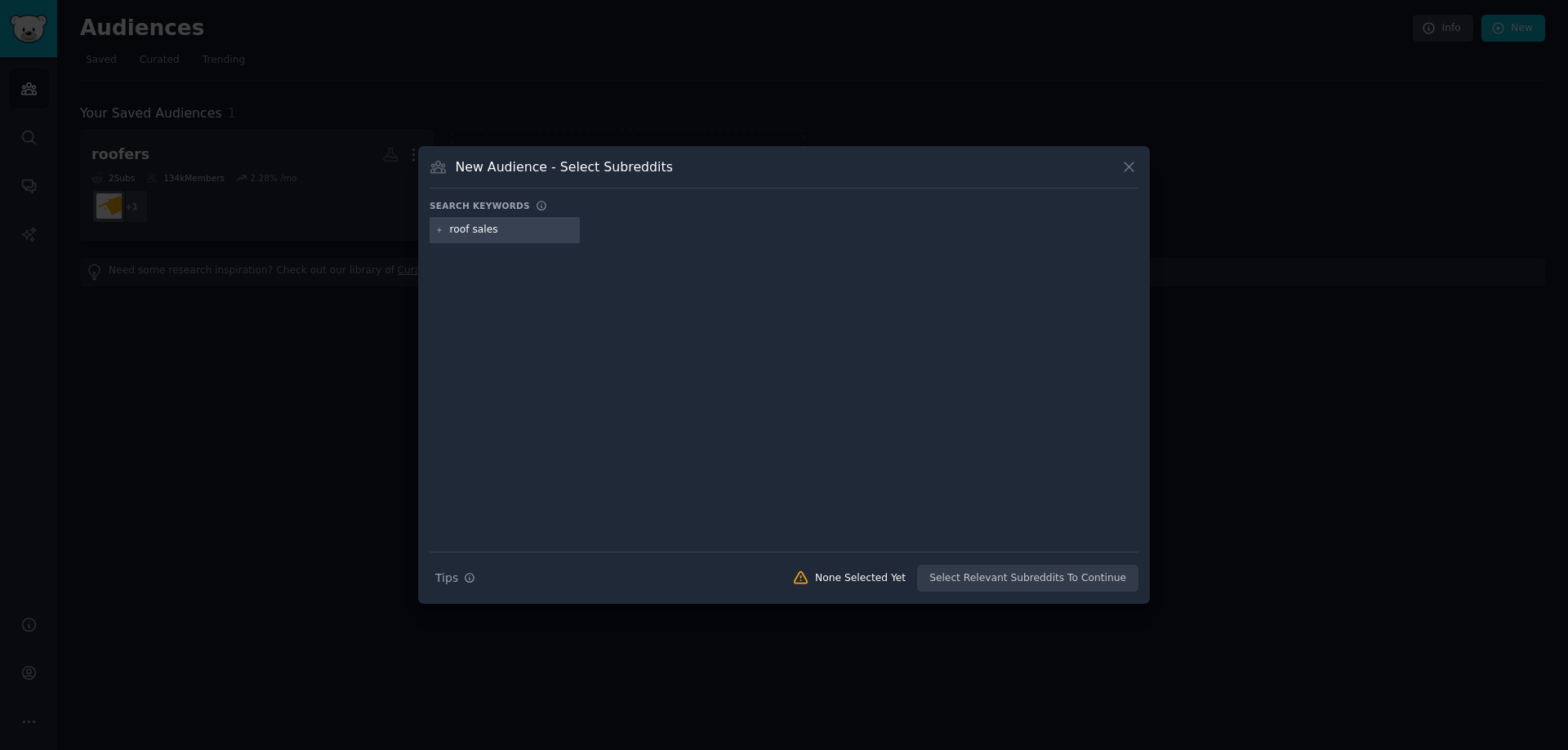
click at [534, 238] on div "roof sales" at bounding box center [504, 230] width 150 height 26
click at [530, 226] on input "roof sales" at bounding box center [512, 230] width 124 height 15
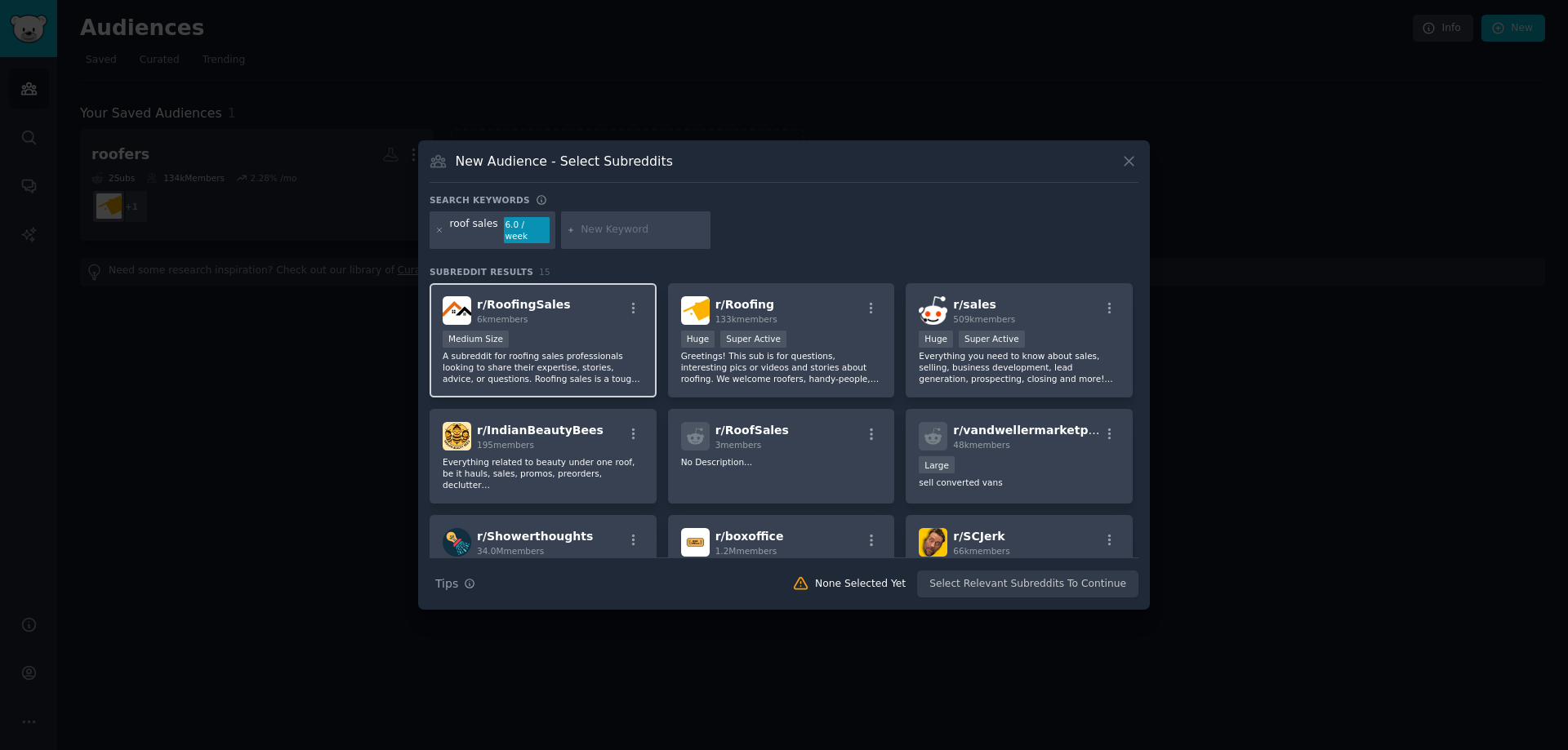
click at [567, 331] on div "Medium Size" at bounding box center [543, 341] width 201 height 20
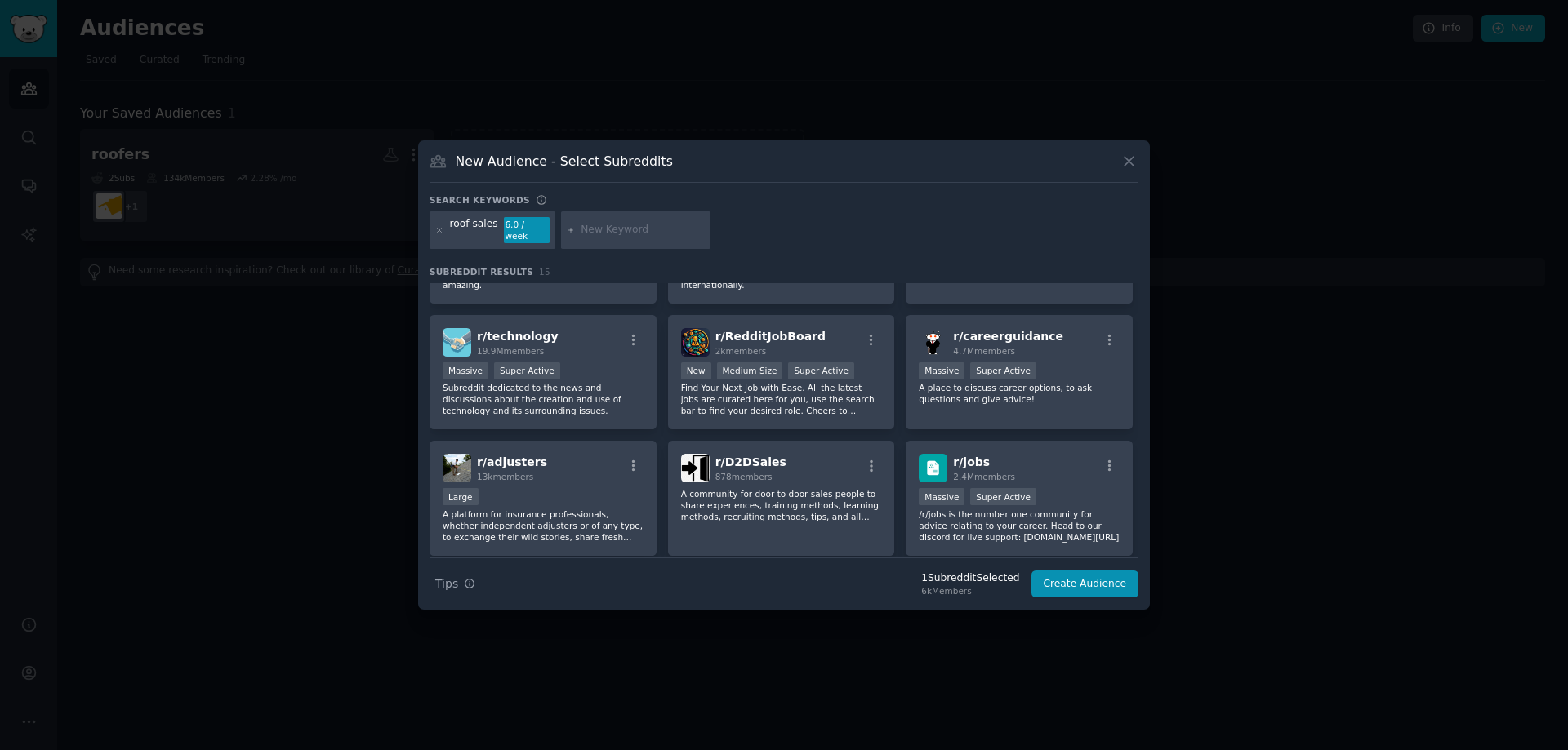
scroll to position [367, 0]
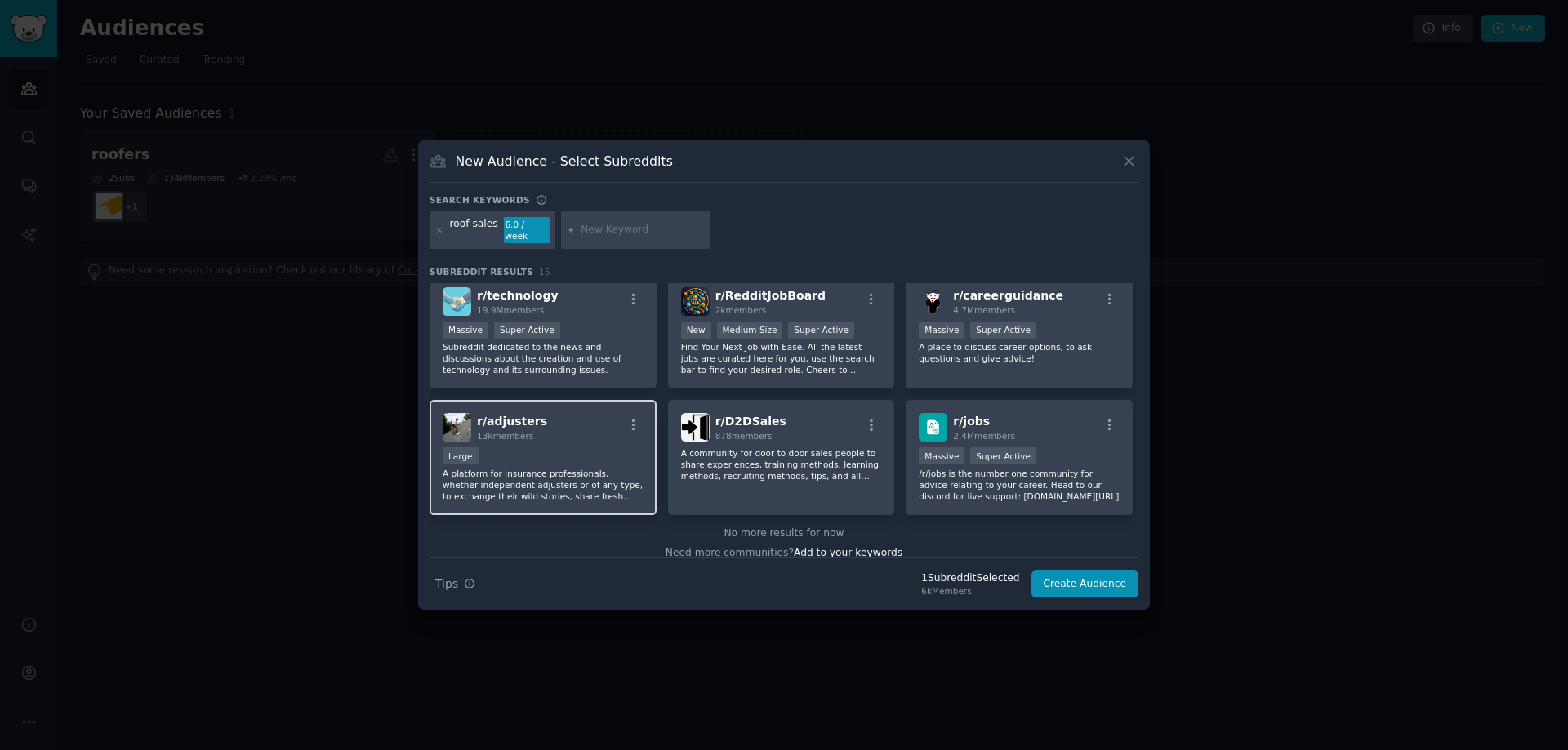
click at [534, 447] on div "Large" at bounding box center [543, 457] width 201 height 20
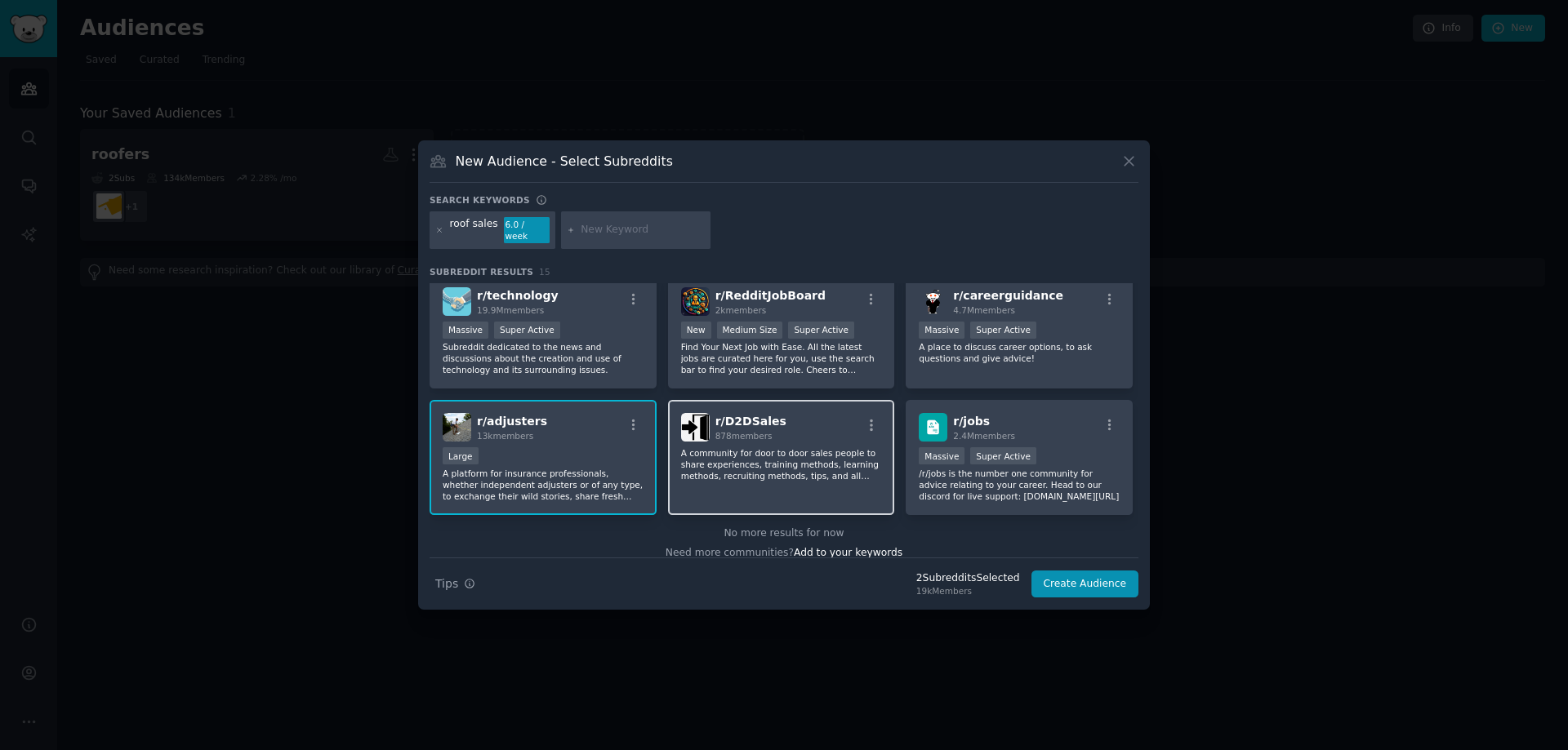
click at [762, 447] on p "A community for door to door sales people to share experiences, training method…" at bounding box center [782, 464] width 201 height 34
click at [580, 231] on input "text" at bounding box center [643, 230] width 124 height 15
type input "commercial roof"
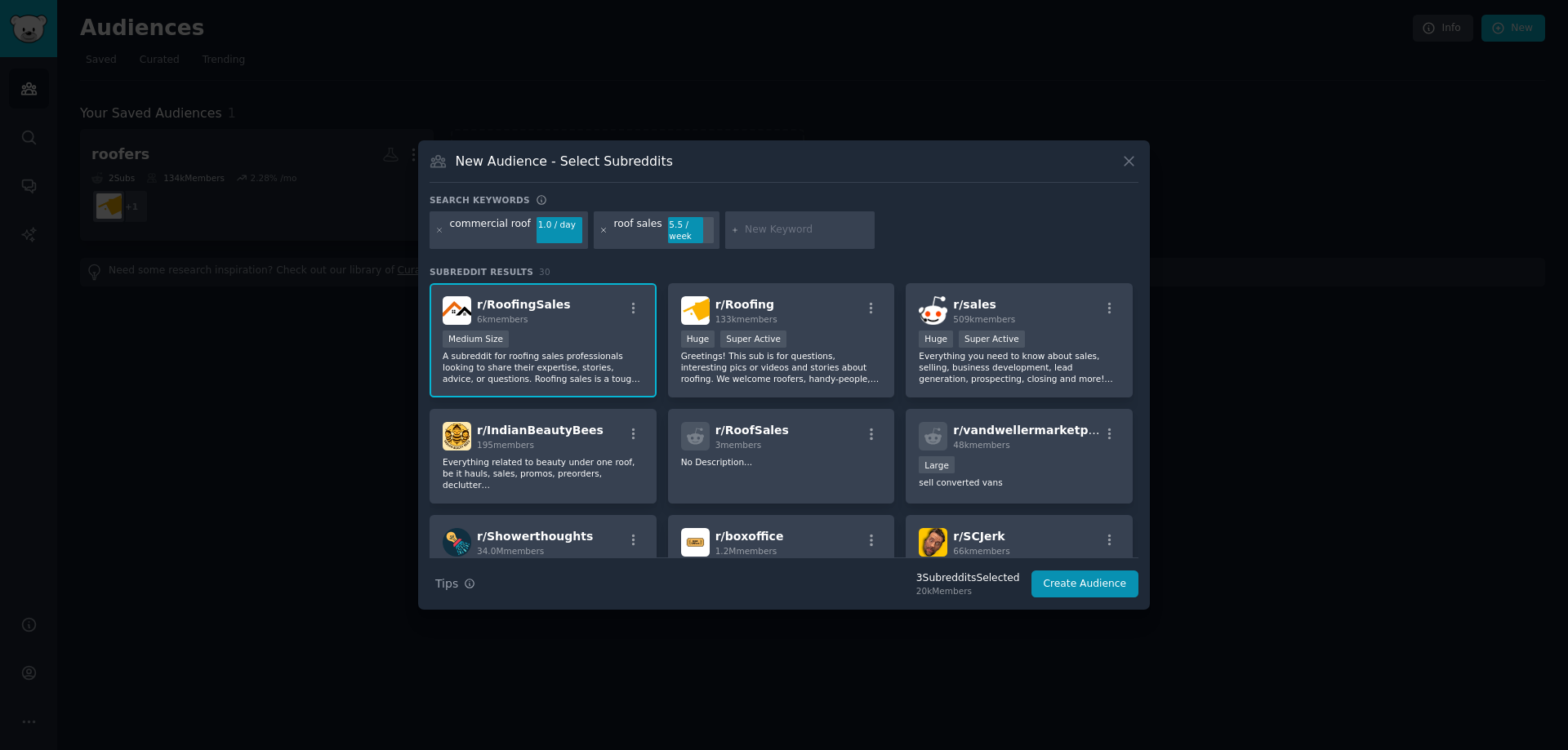
click at [599, 234] on icon at bounding box center [603, 230] width 9 height 9
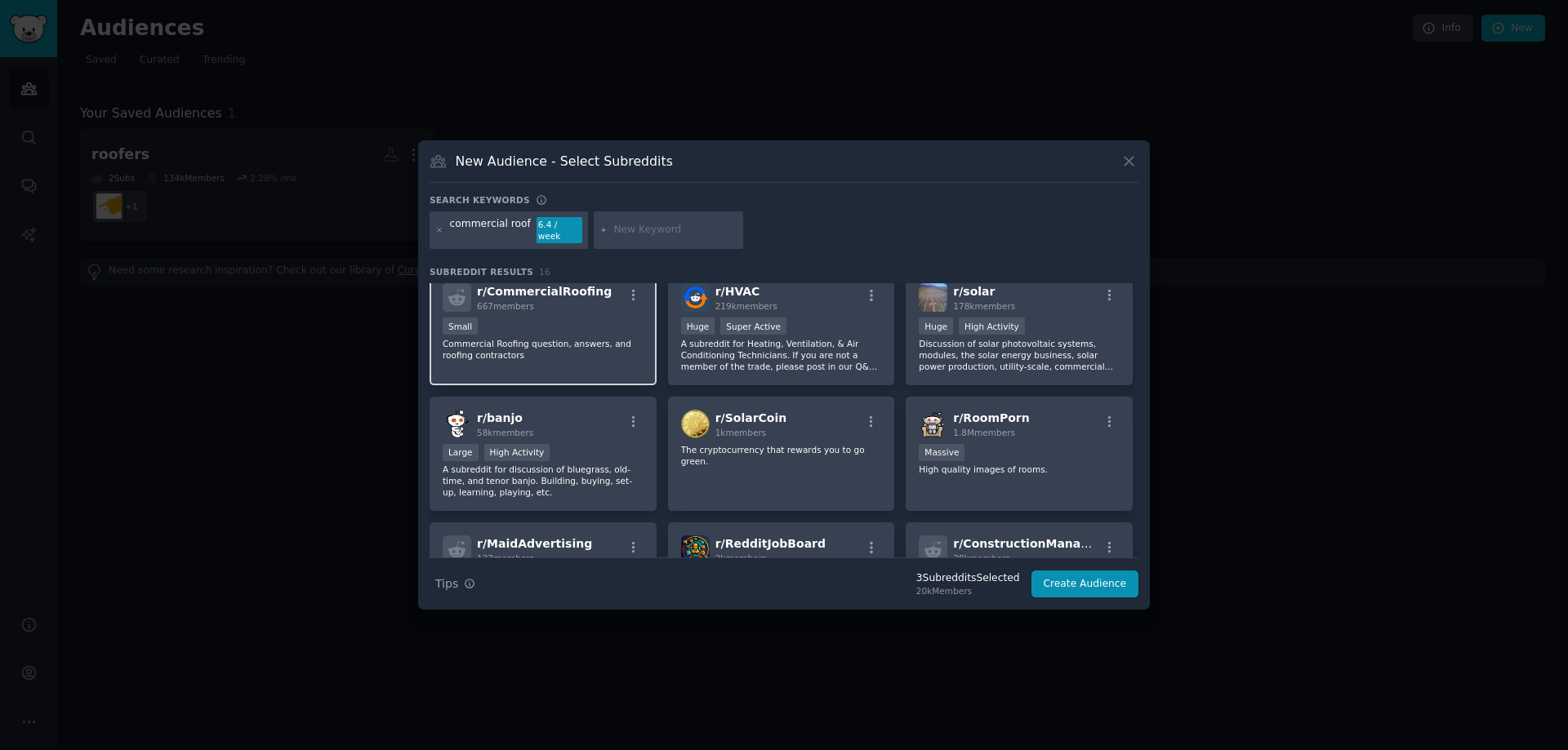
scroll to position [82, 0]
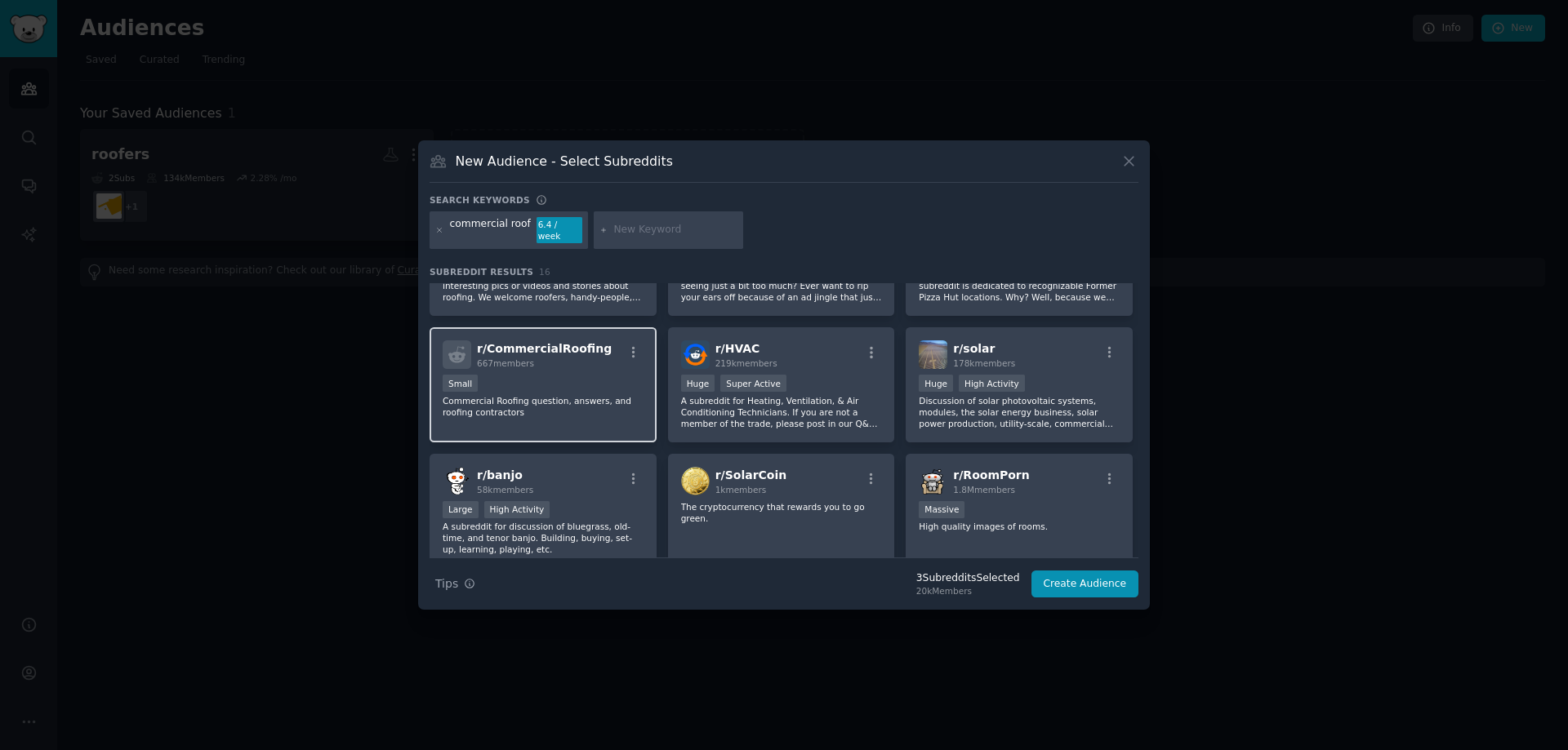
click at [601, 374] on div "Small" at bounding box center [543, 384] width 201 height 20
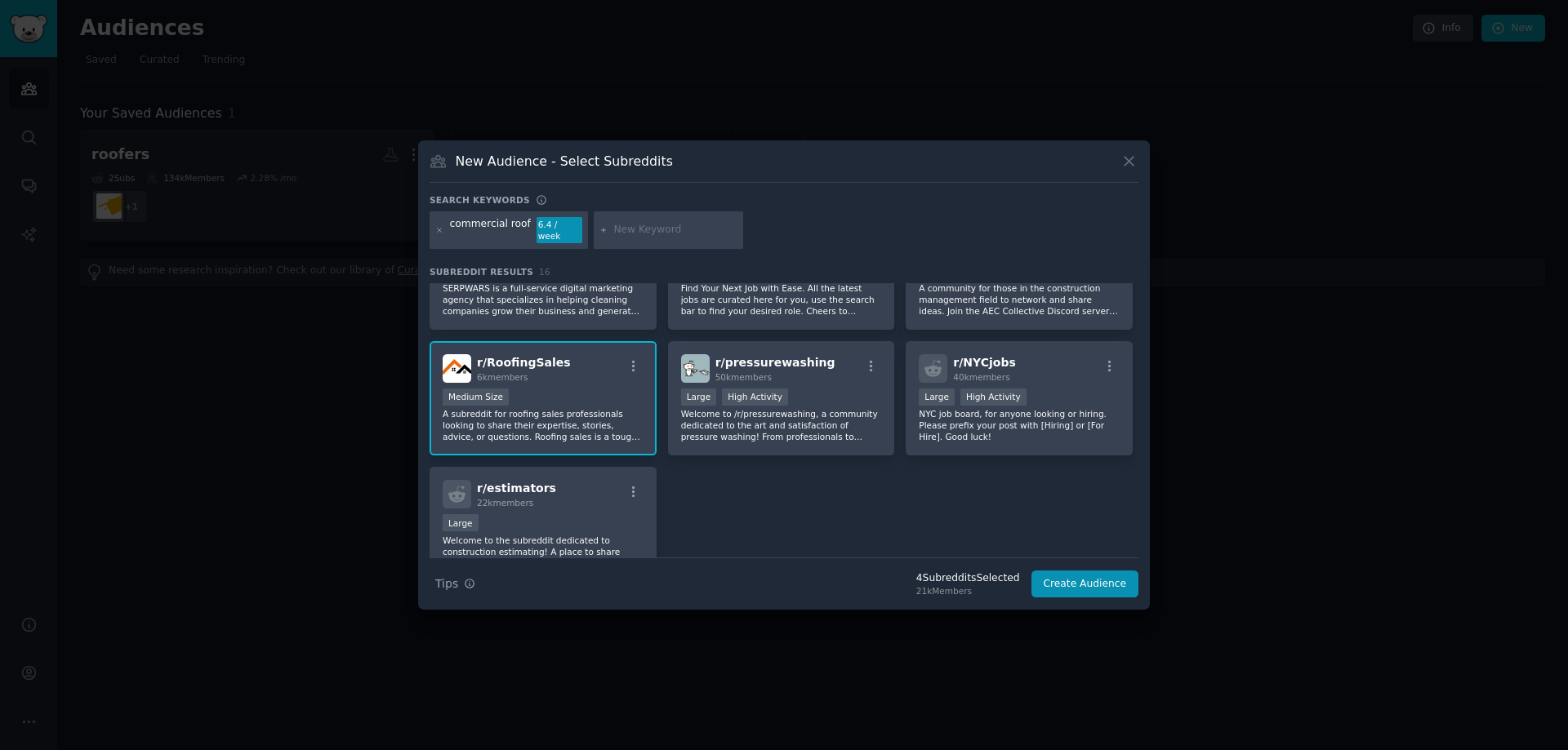
scroll to position [364, 0]
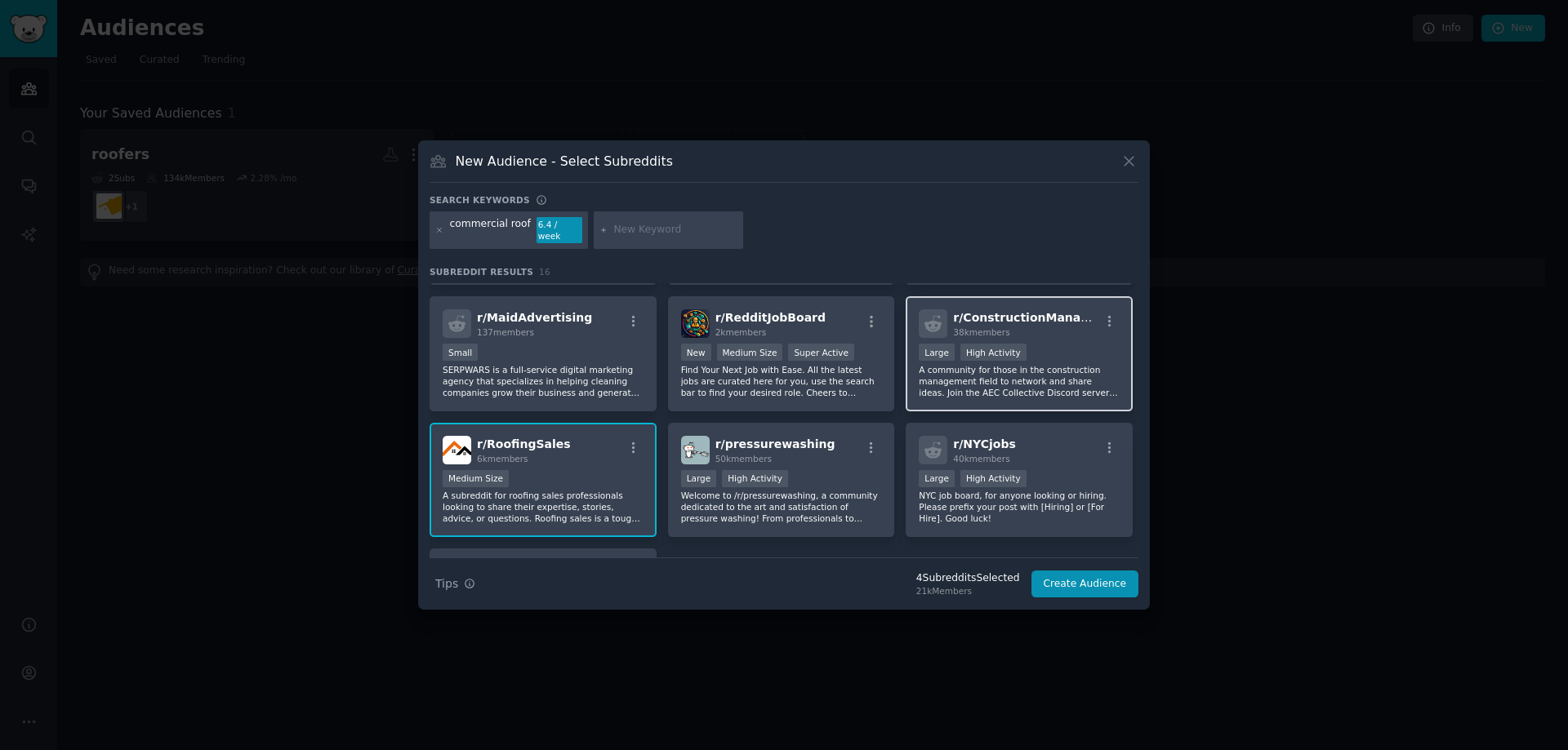
click at [1010, 327] on div "38k members" at bounding box center [1026, 333] width 146 height 11
click at [442, 230] on icon at bounding box center [439, 230] width 9 height 9
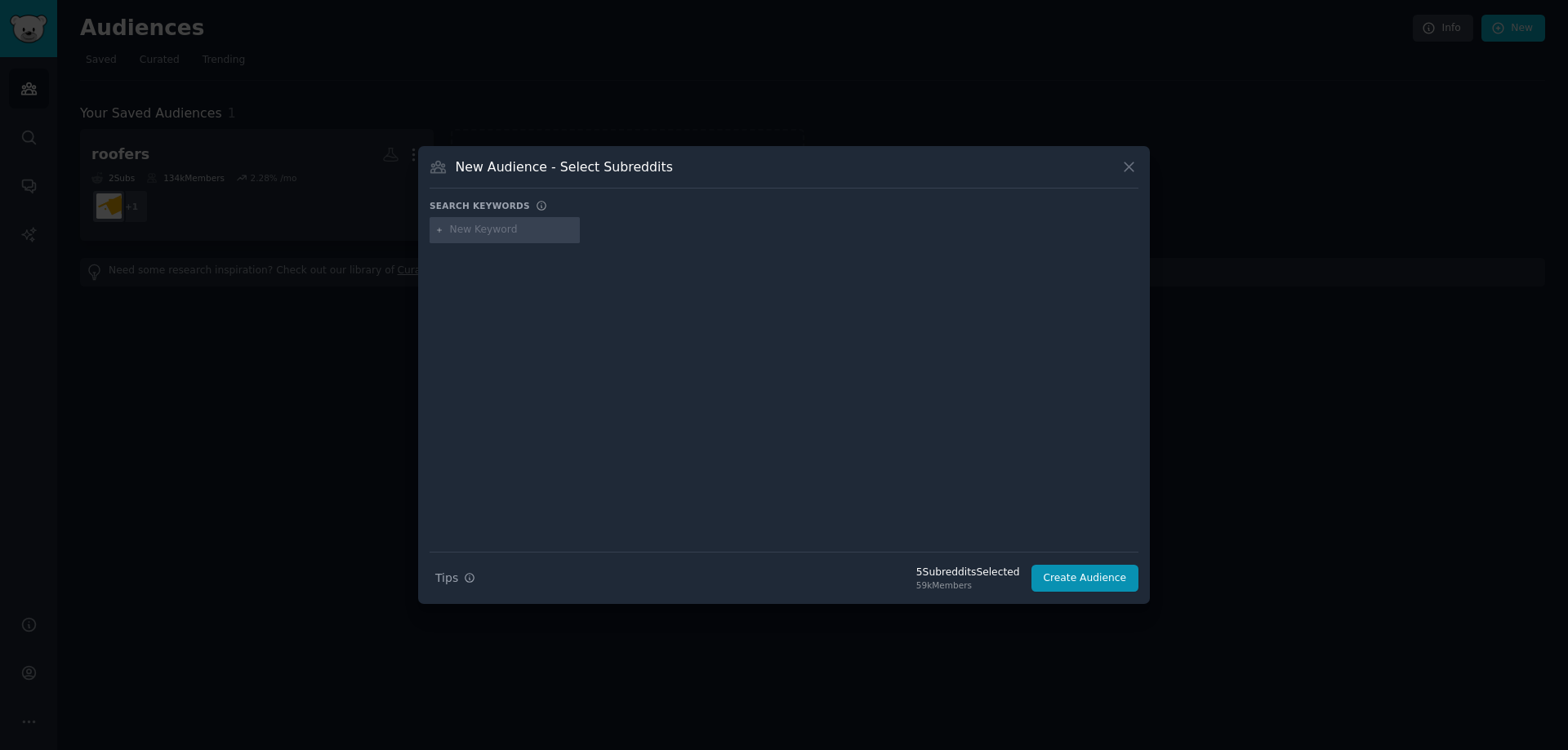
click at [513, 234] on input "text" at bounding box center [512, 230] width 124 height 15
type input "door to door sales"
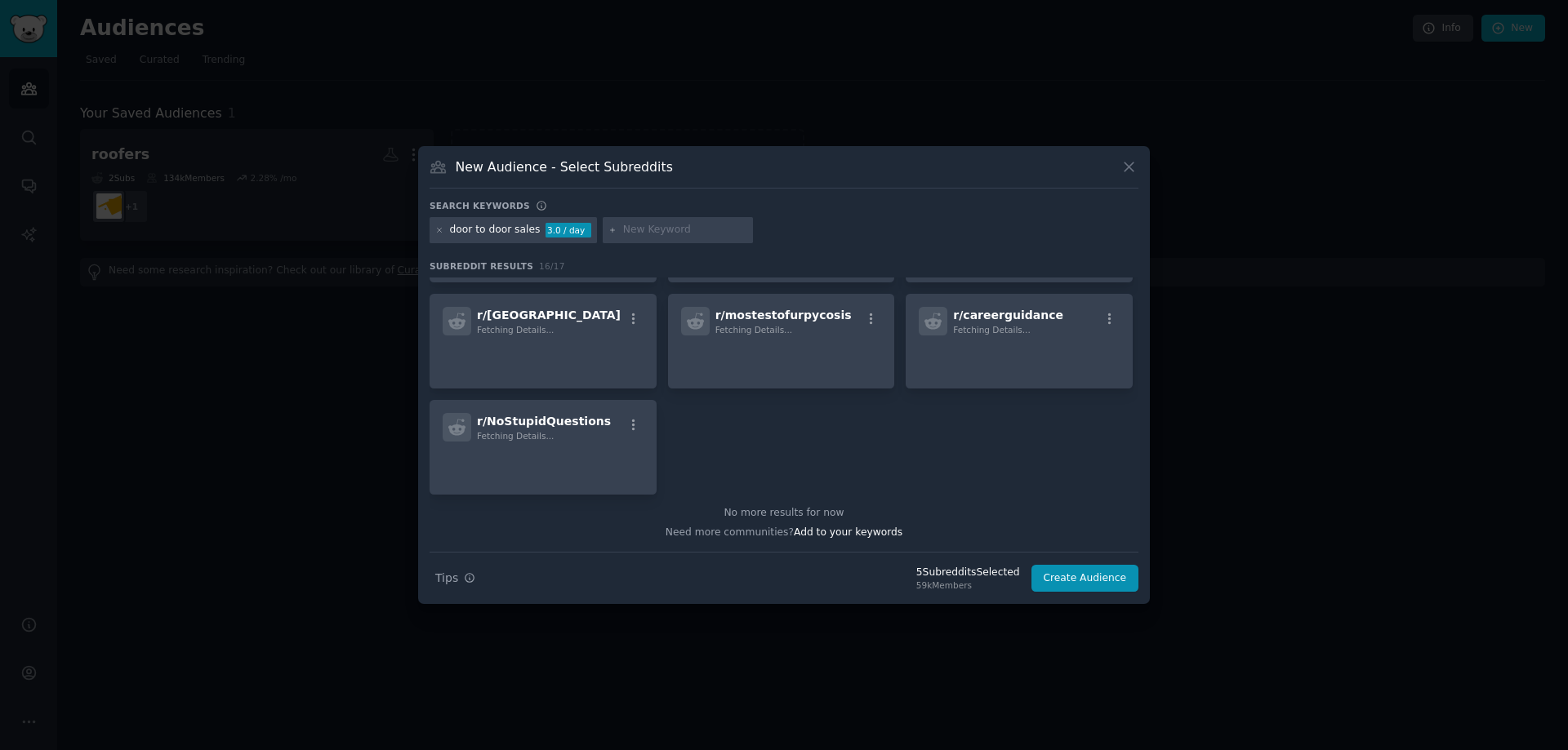
scroll to position [80, 0]
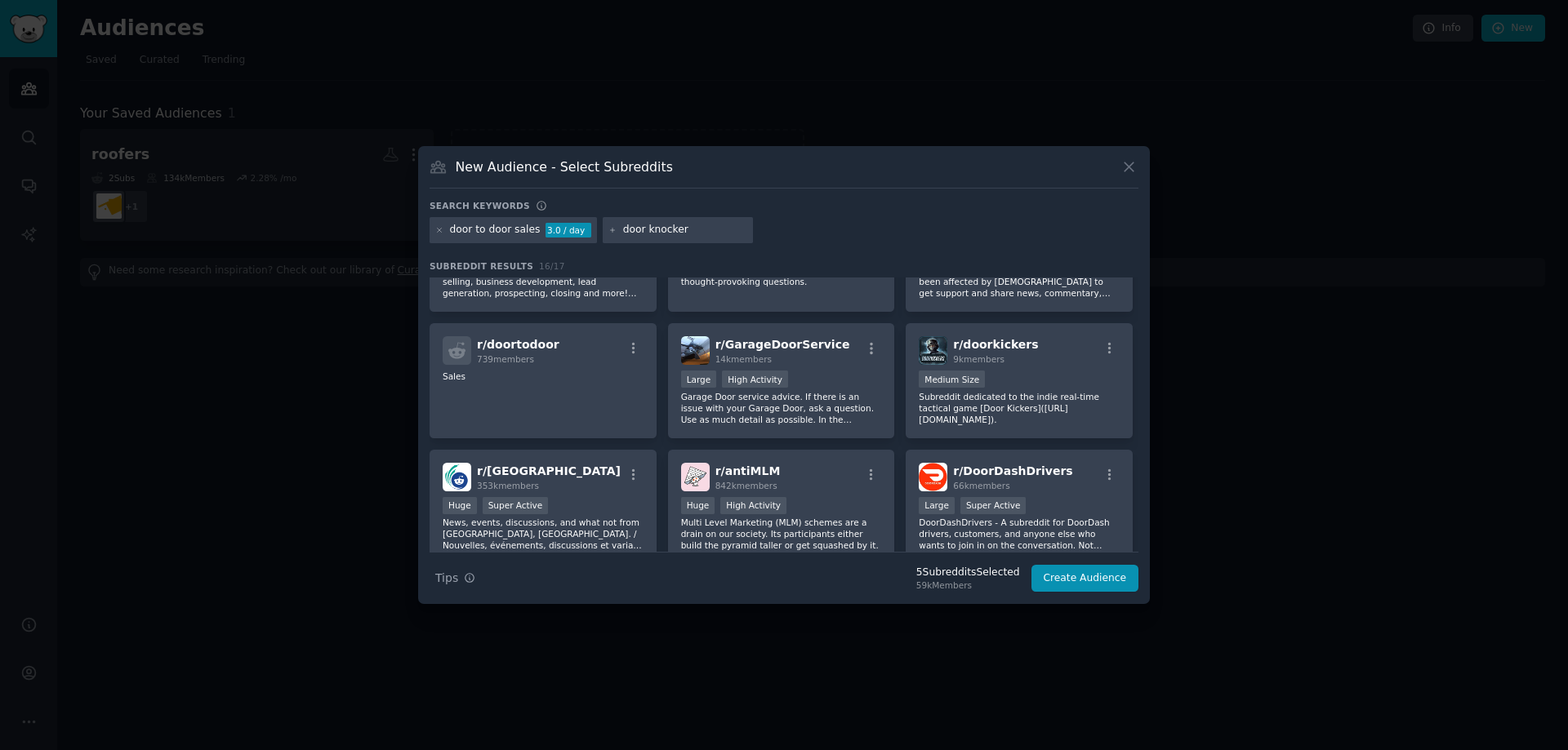
type input "door knockers"
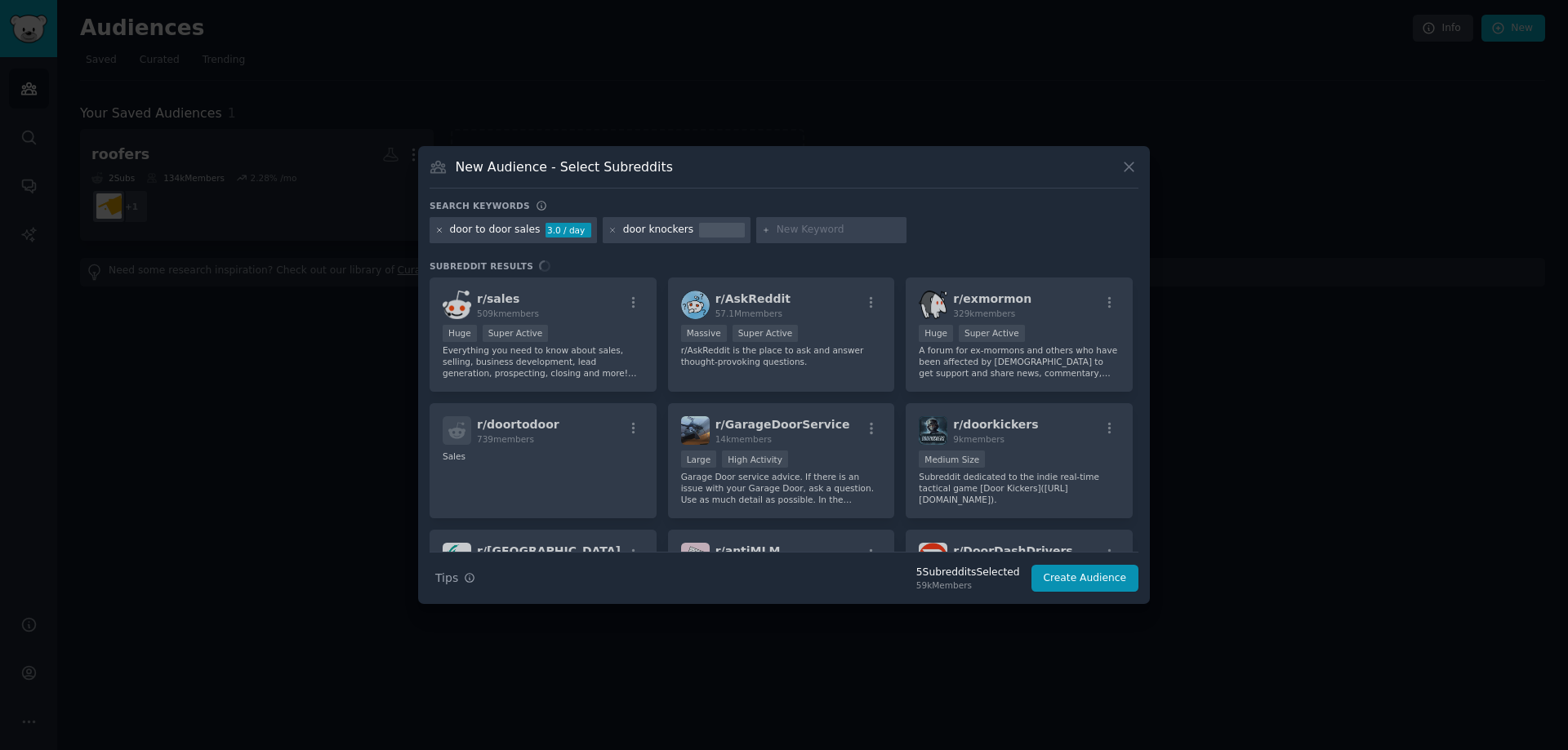
click at [441, 231] on icon at bounding box center [439, 230] width 9 height 9
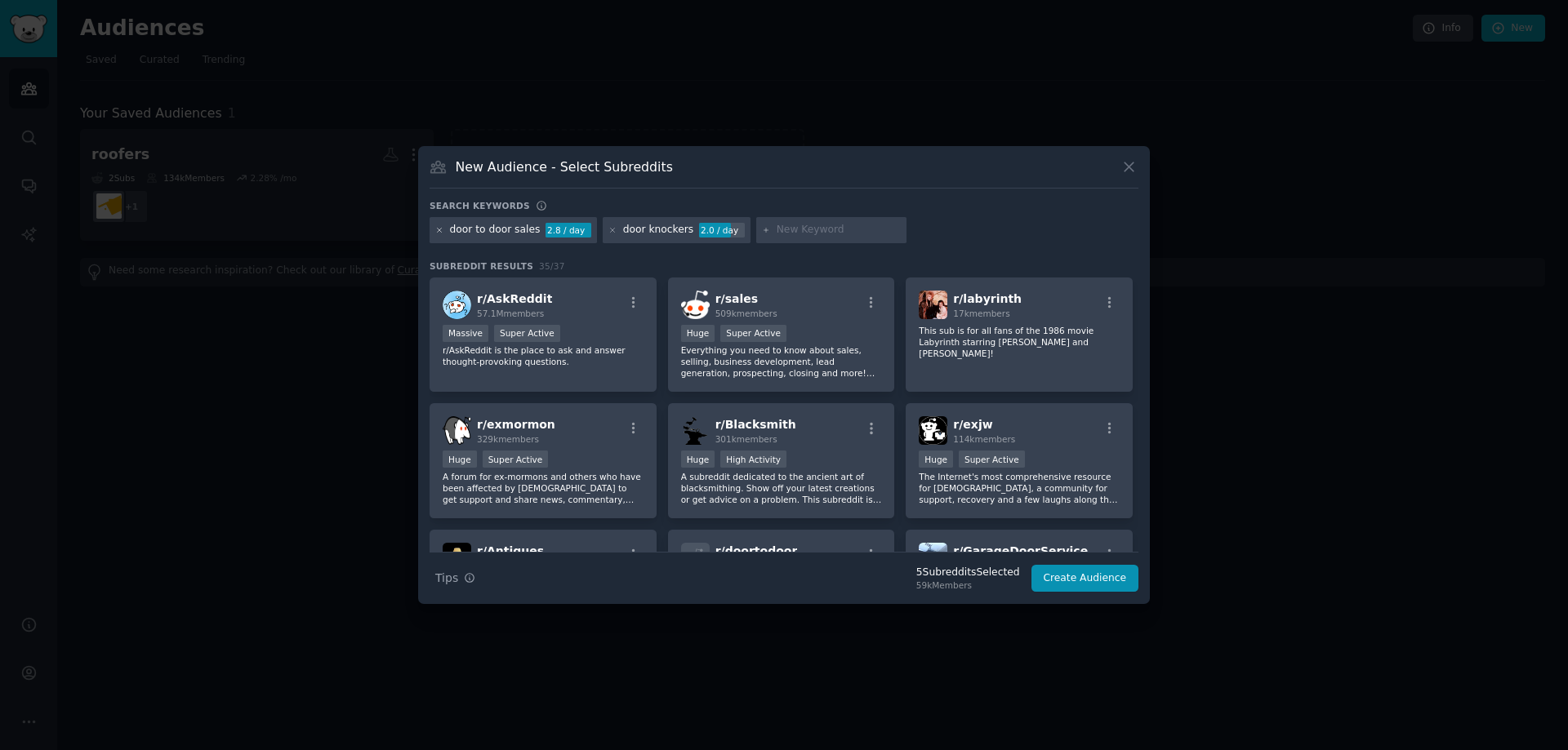
click at [437, 228] on icon at bounding box center [439, 230] width 9 height 9
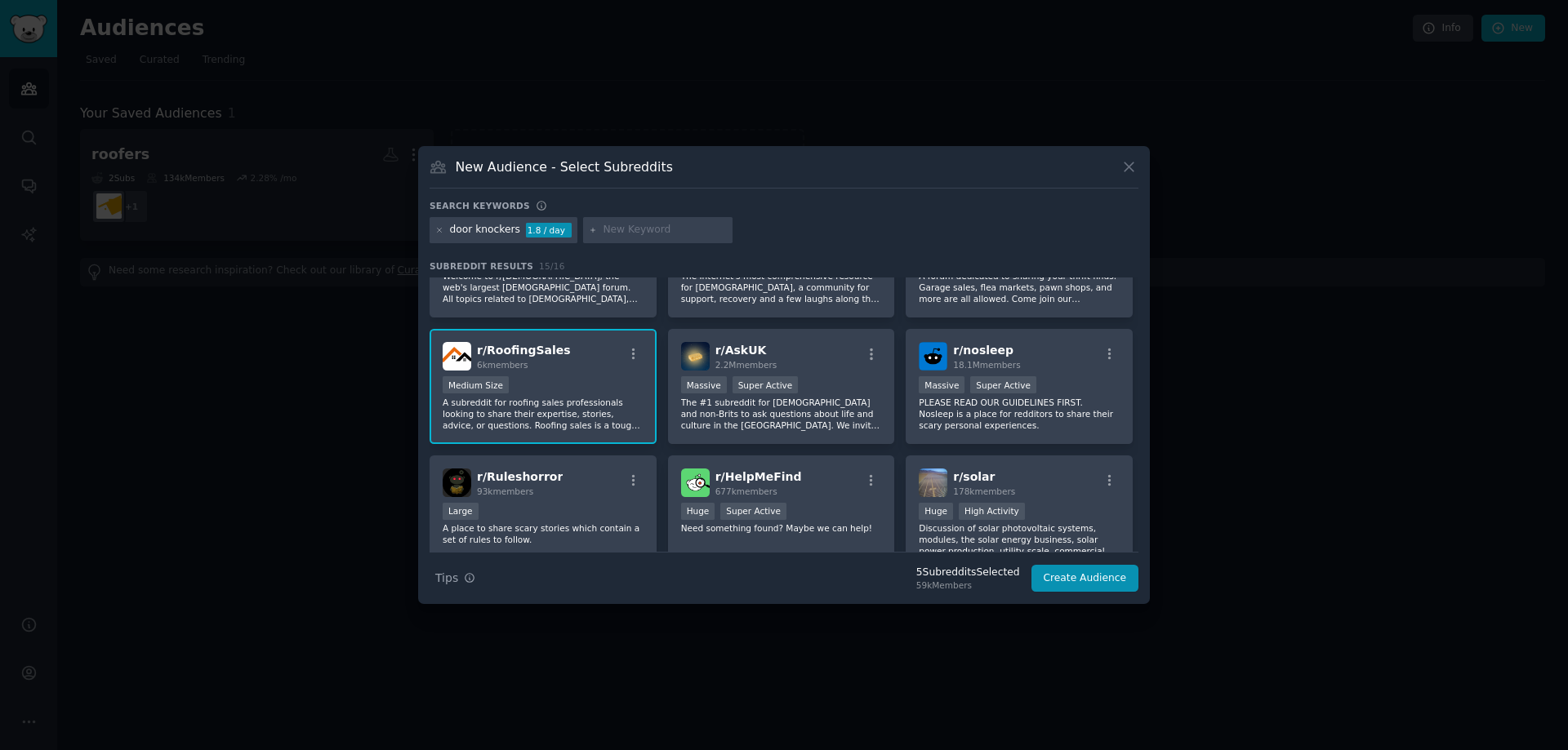
scroll to position [401, 0]
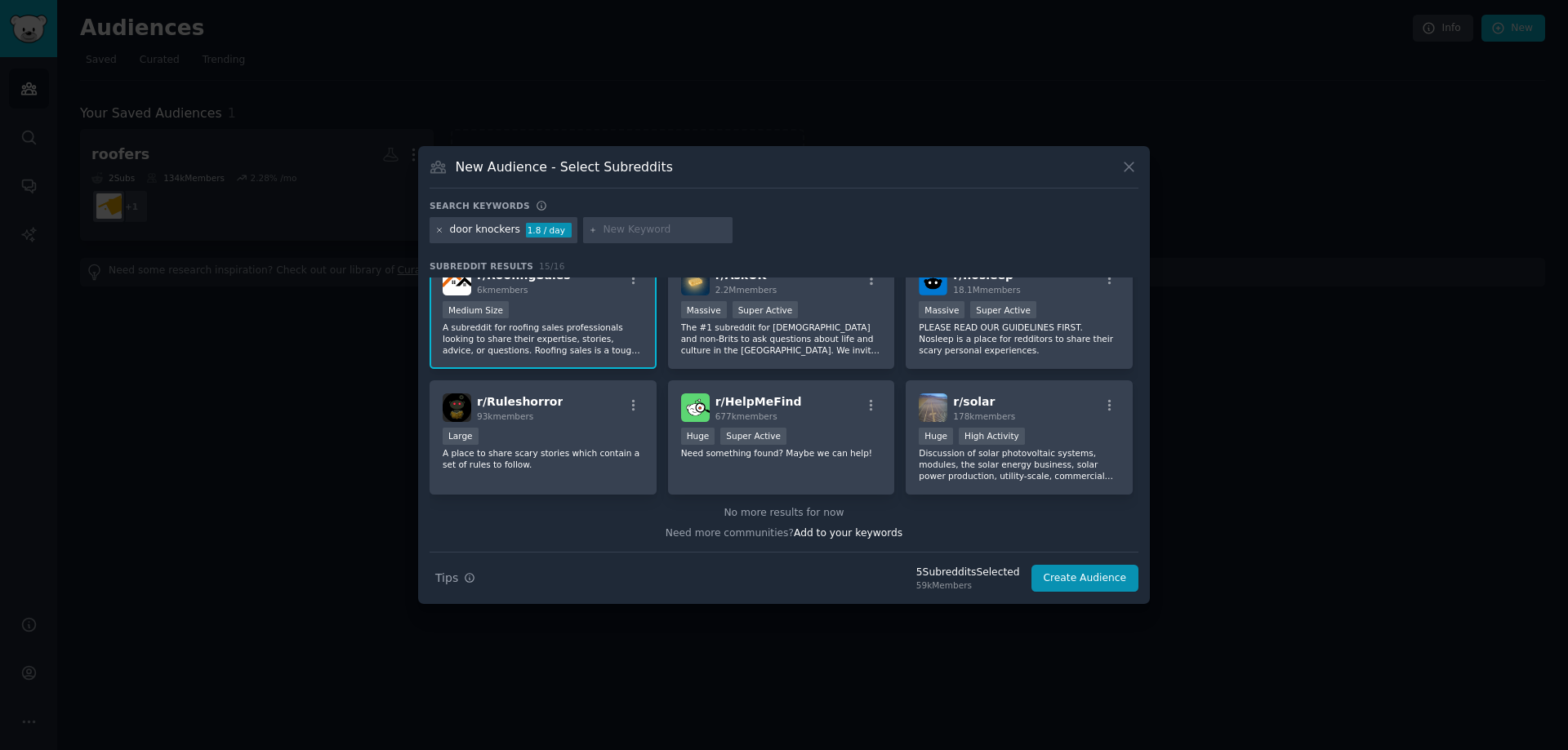
click at [441, 229] on icon at bounding box center [439, 230] width 9 height 9
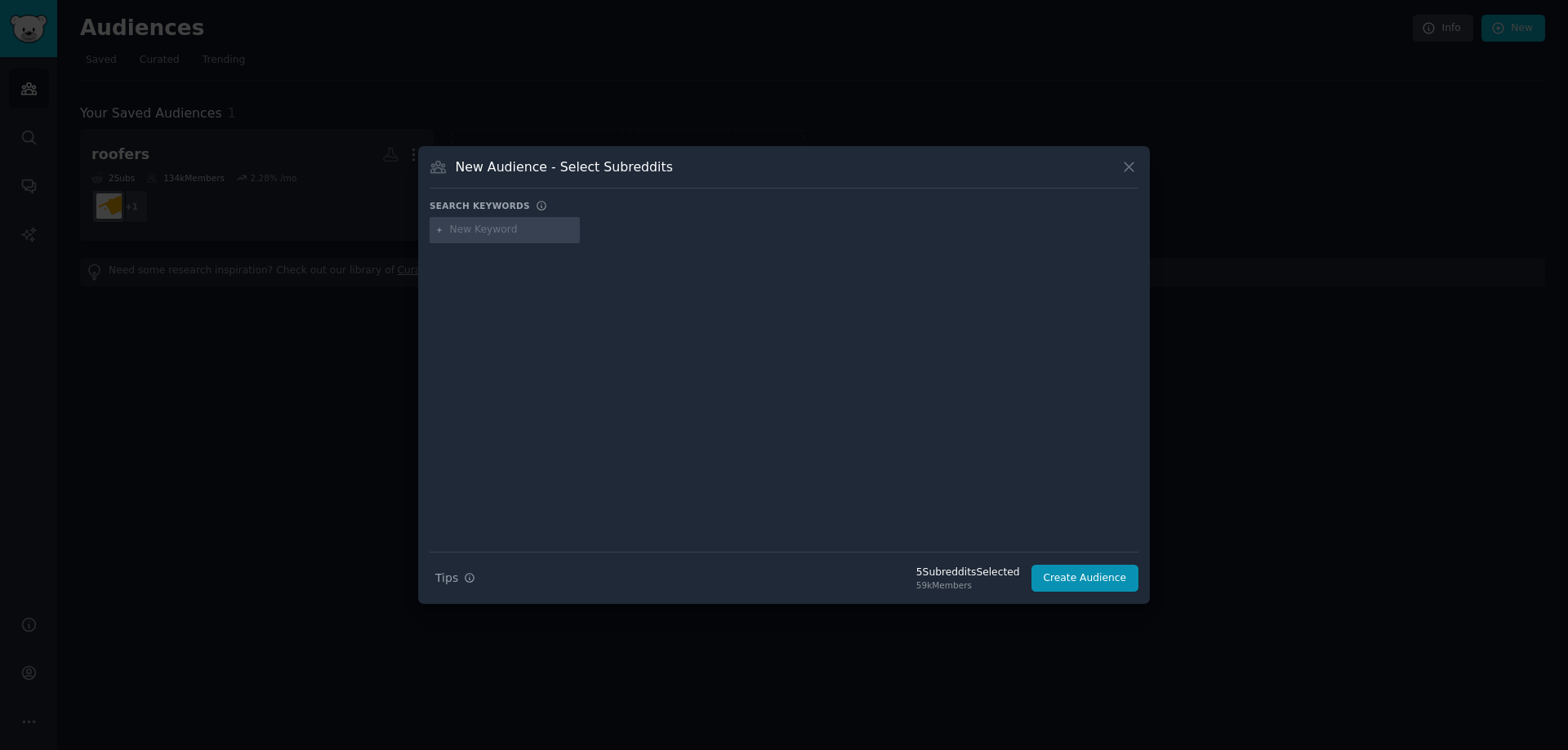
click at [465, 234] on input "text" at bounding box center [512, 230] width 124 height 15
type input "lead generation"
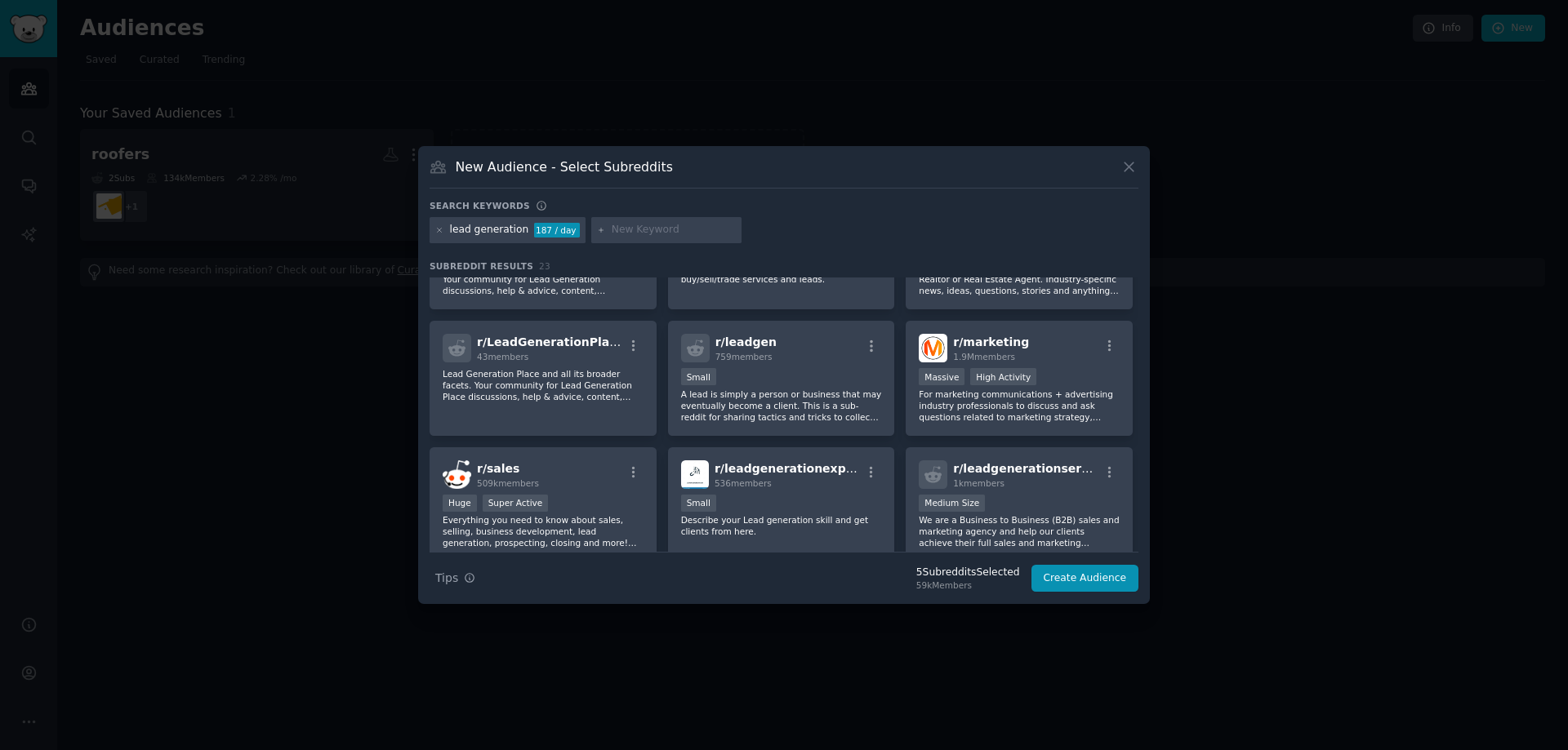
scroll to position [82, 0]
click at [441, 230] on icon at bounding box center [439, 230] width 9 height 9
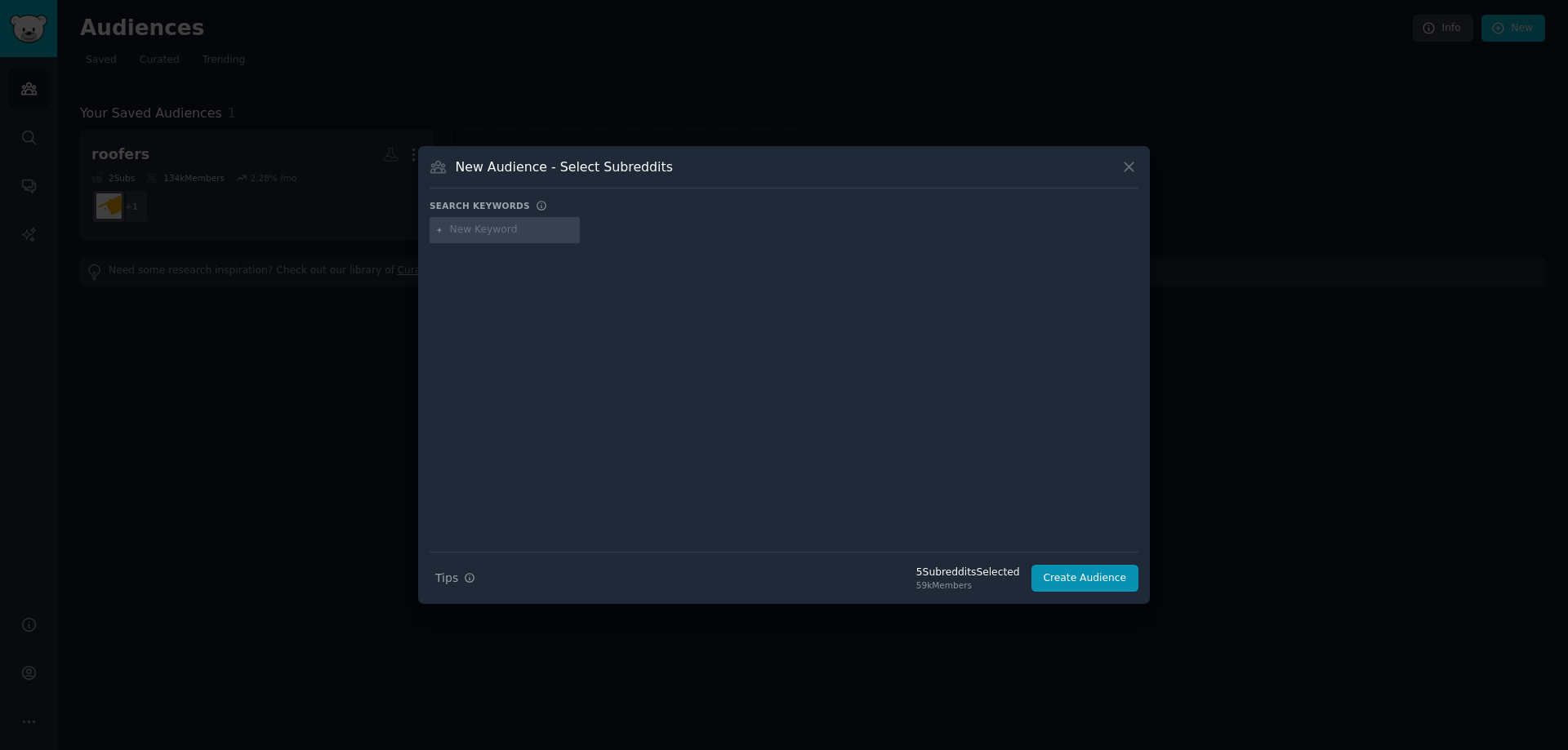
click at [454, 234] on input "text" at bounding box center [512, 230] width 124 height 15
type input "[MEDICAL_DATA]"
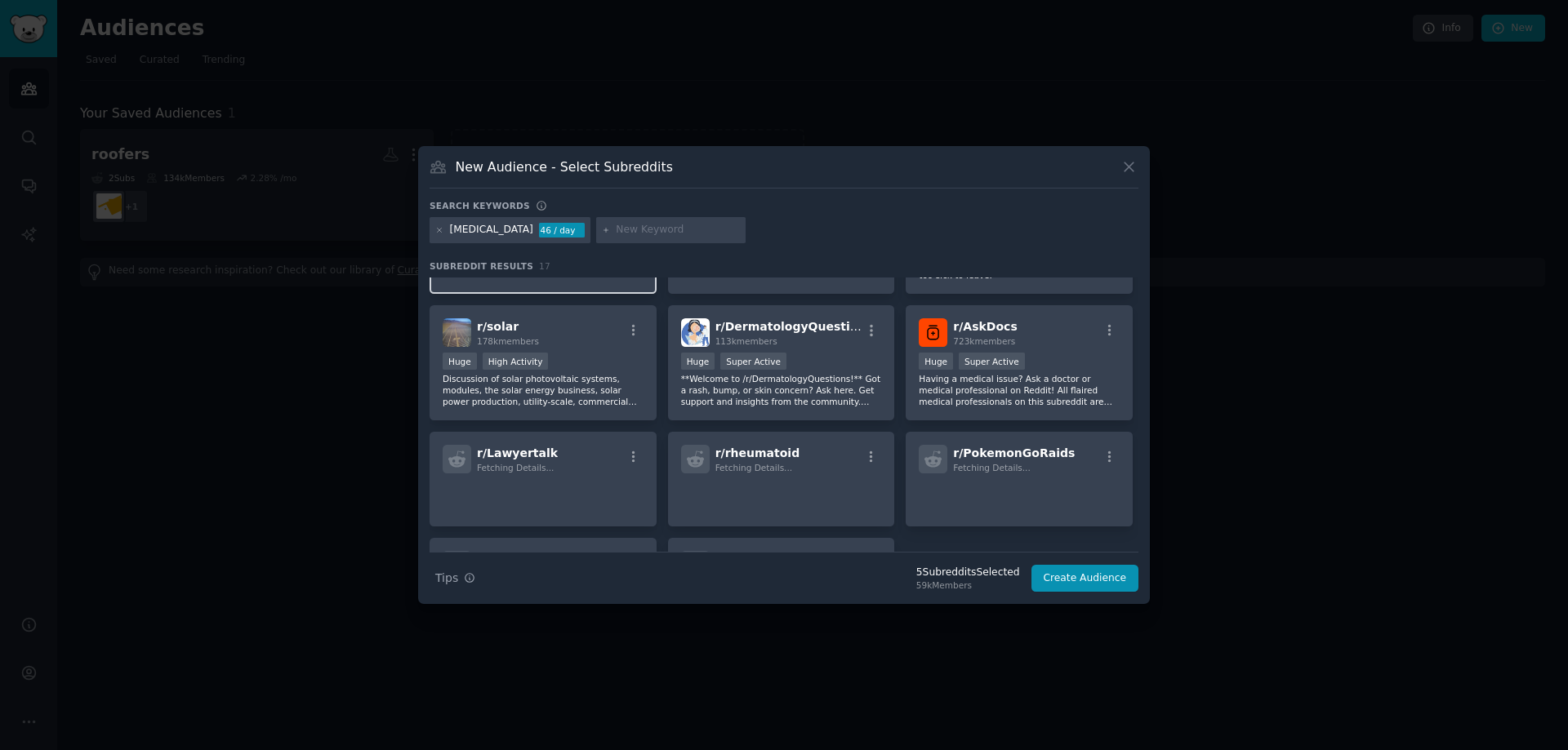
scroll to position [327, 0]
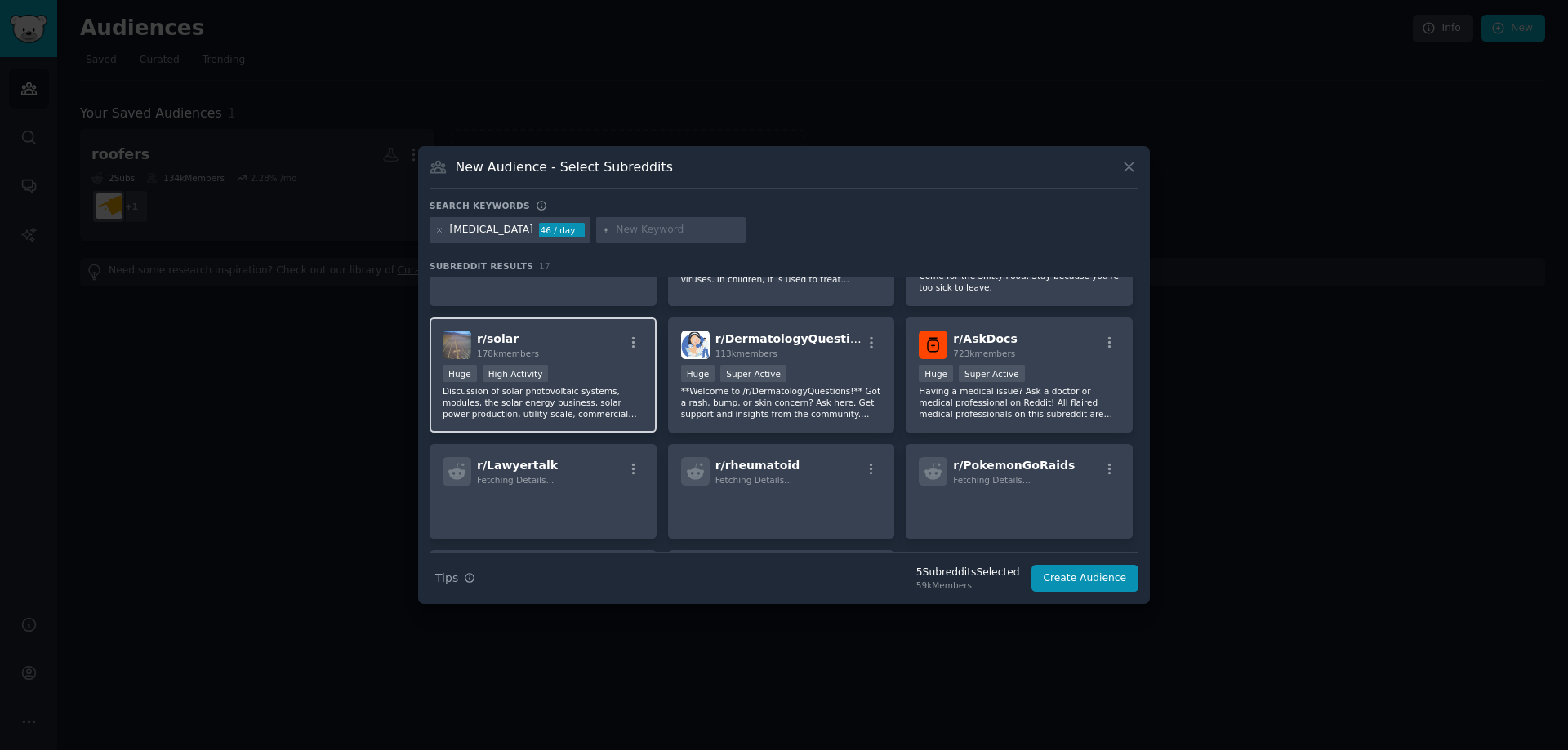
click at [592, 360] on div "r/ solar 178k members Huge High Activity Discussion of solar photovoltaic syste…" at bounding box center [543, 375] width 227 height 115
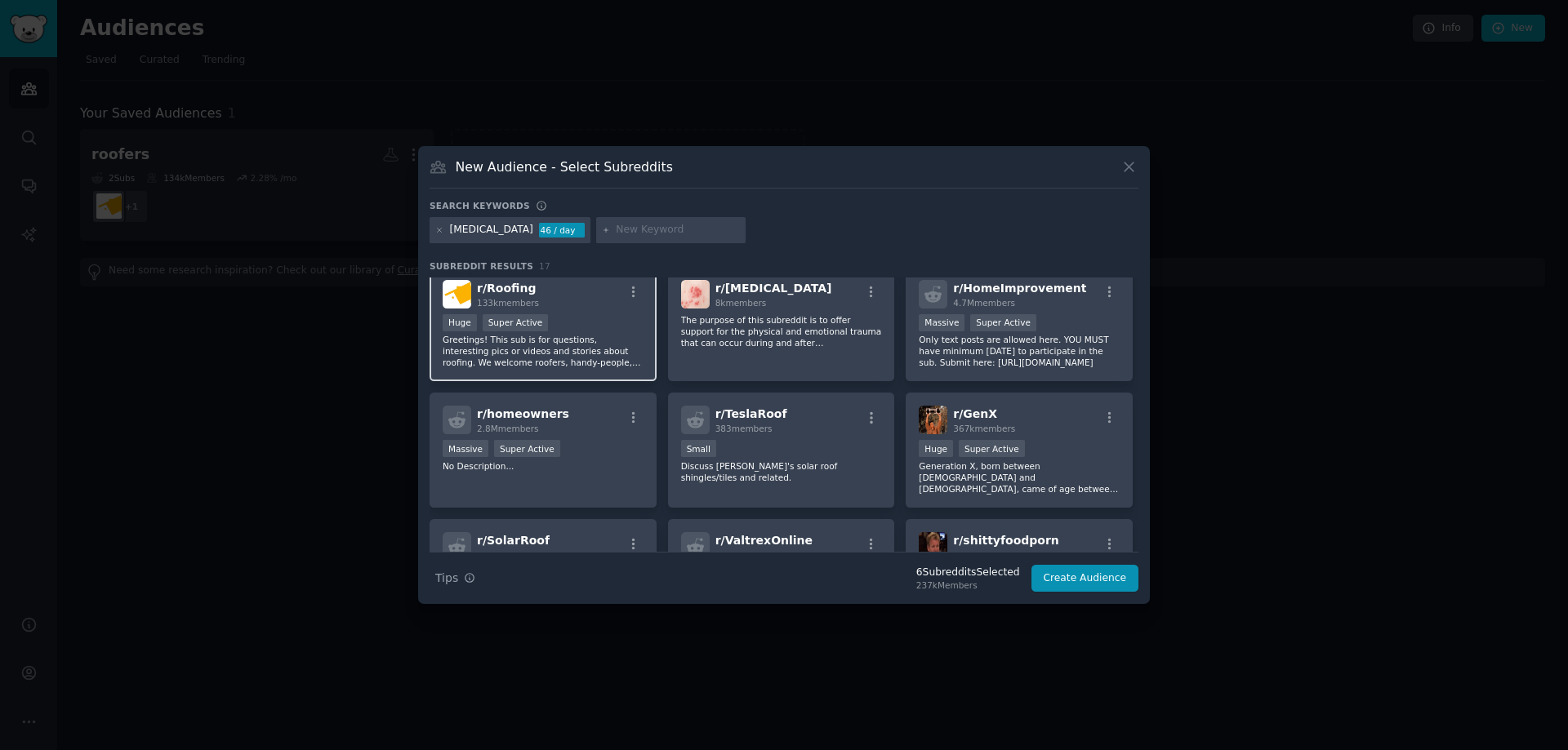
scroll to position [0, 0]
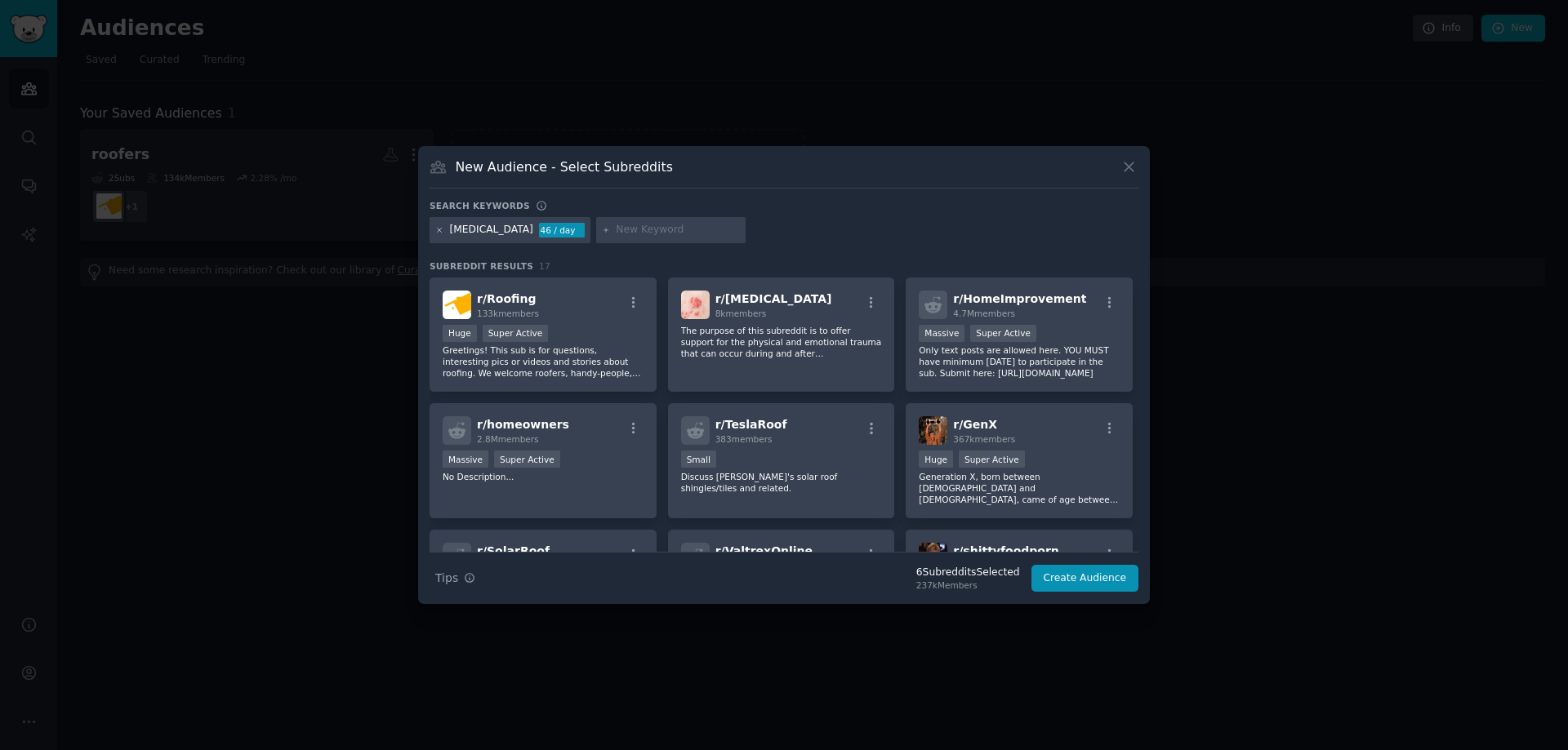
click at [439, 228] on icon at bounding box center [439, 230] width 9 height 9
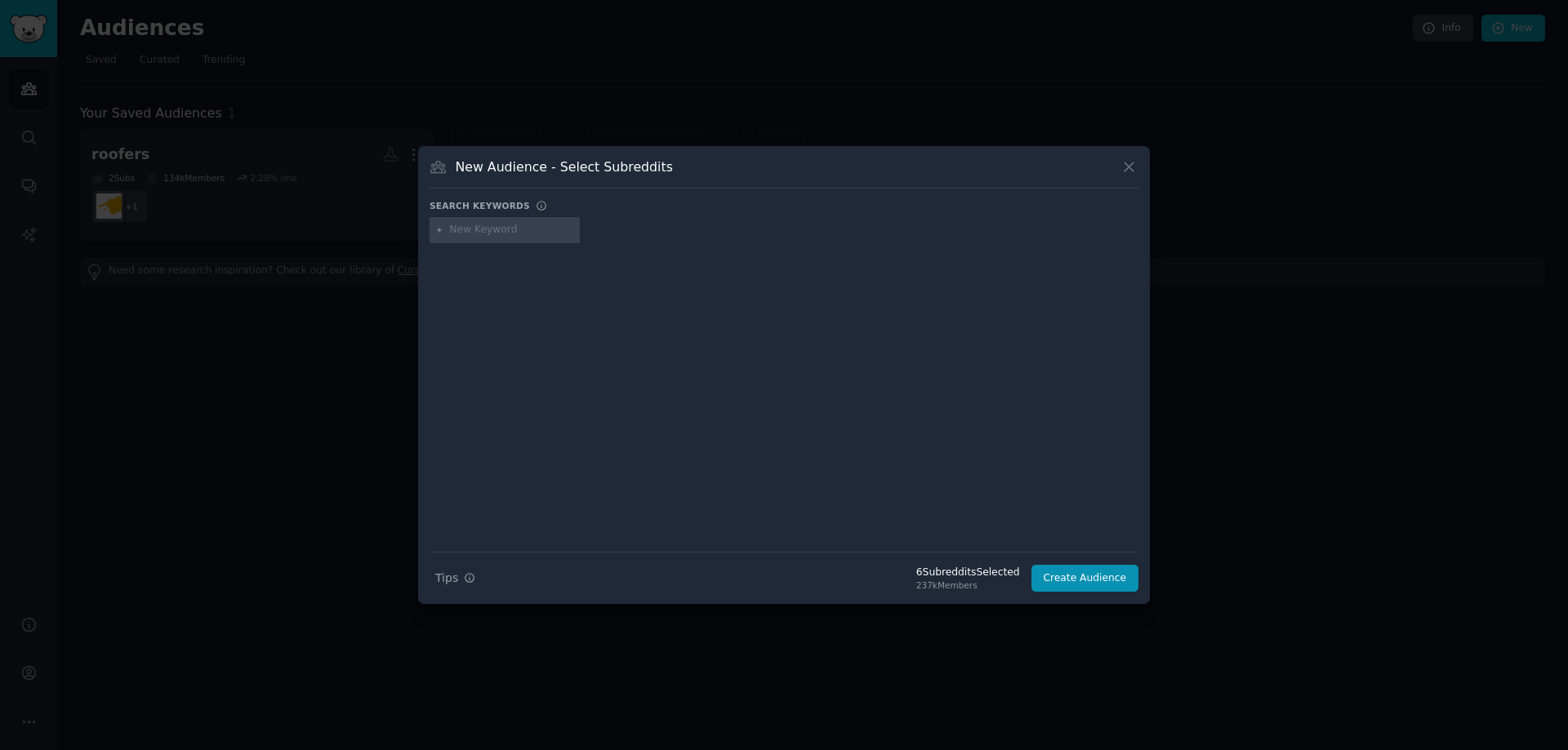
click at [457, 231] on input "text" at bounding box center [512, 230] width 124 height 15
type input "landscaper"
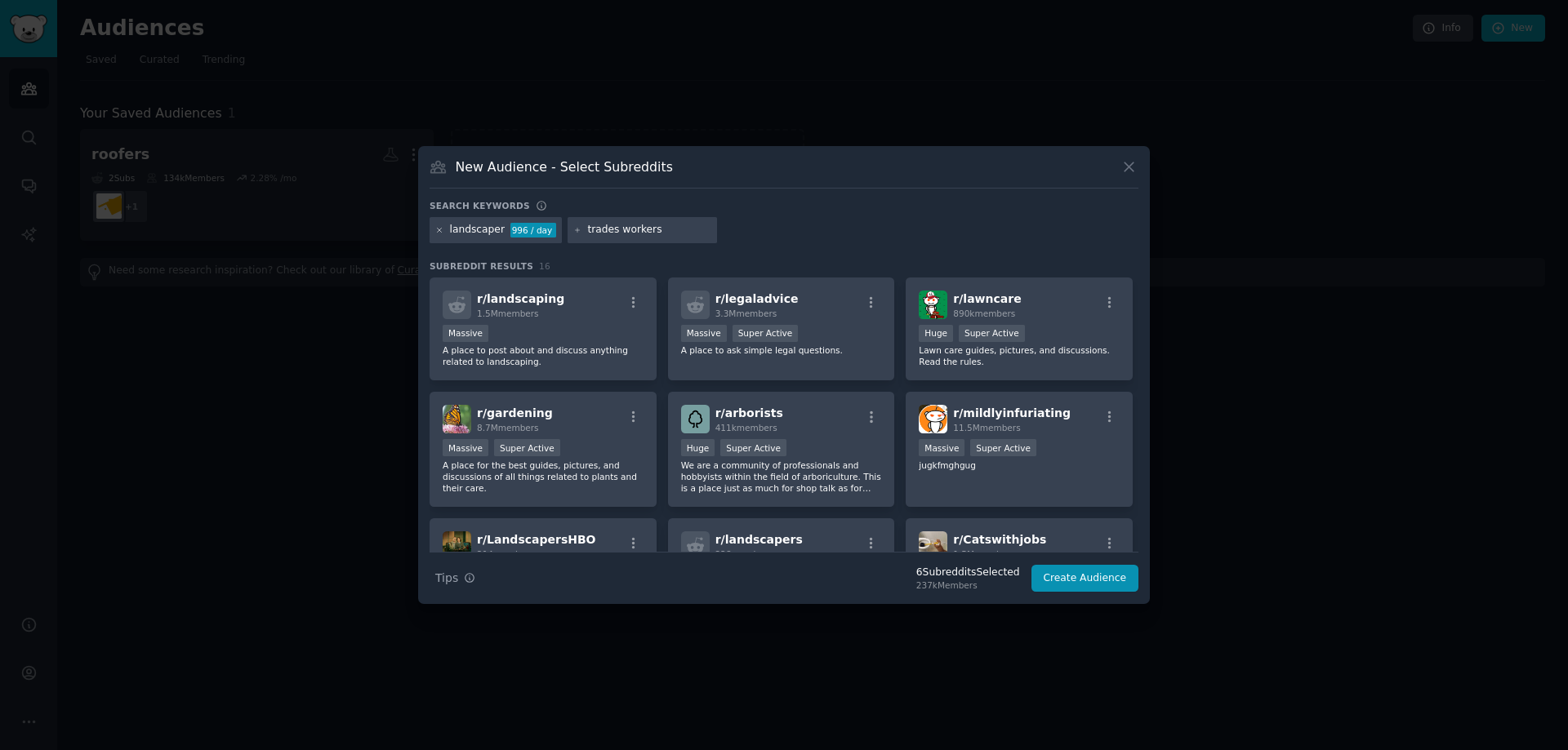
type input "trades workers"
click at [441, 228] on icon at bounding box center [439, 230] width 4 height 4
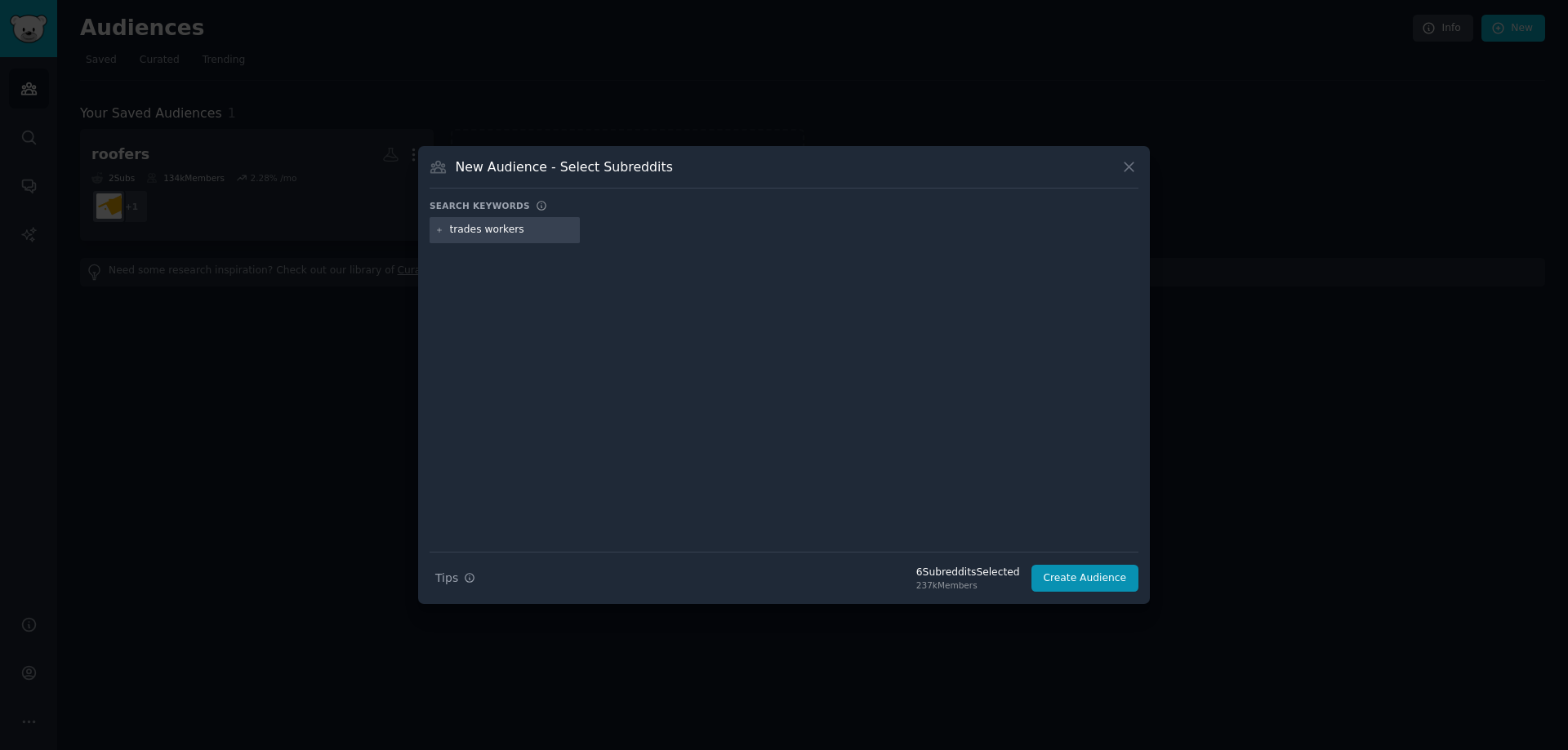
click at [525, 223] on input "trades workers" at bounding box center [512, 230] width 124 height 15
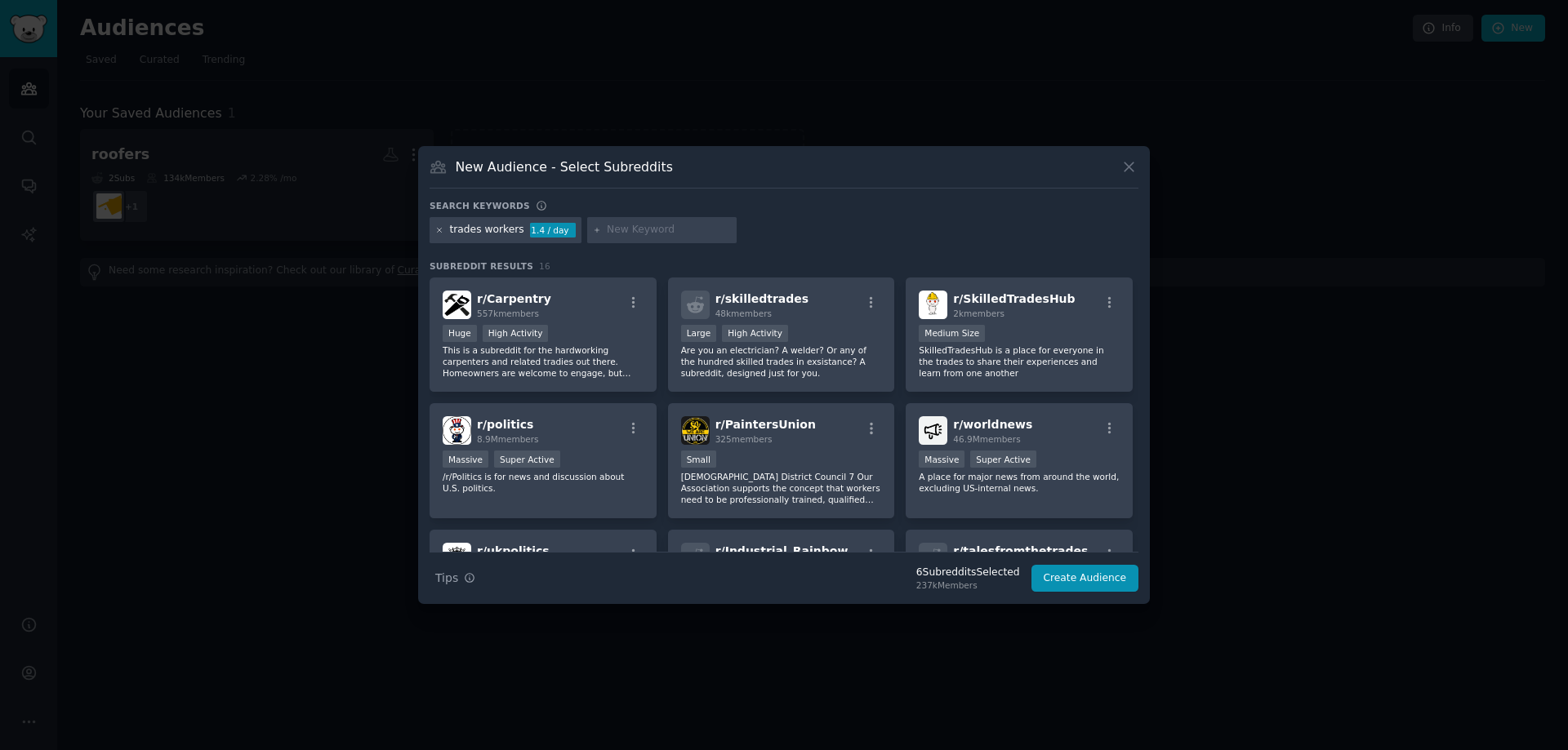
click at [438, 234] on icon at bounding box center [439, 230] width 9 height 9
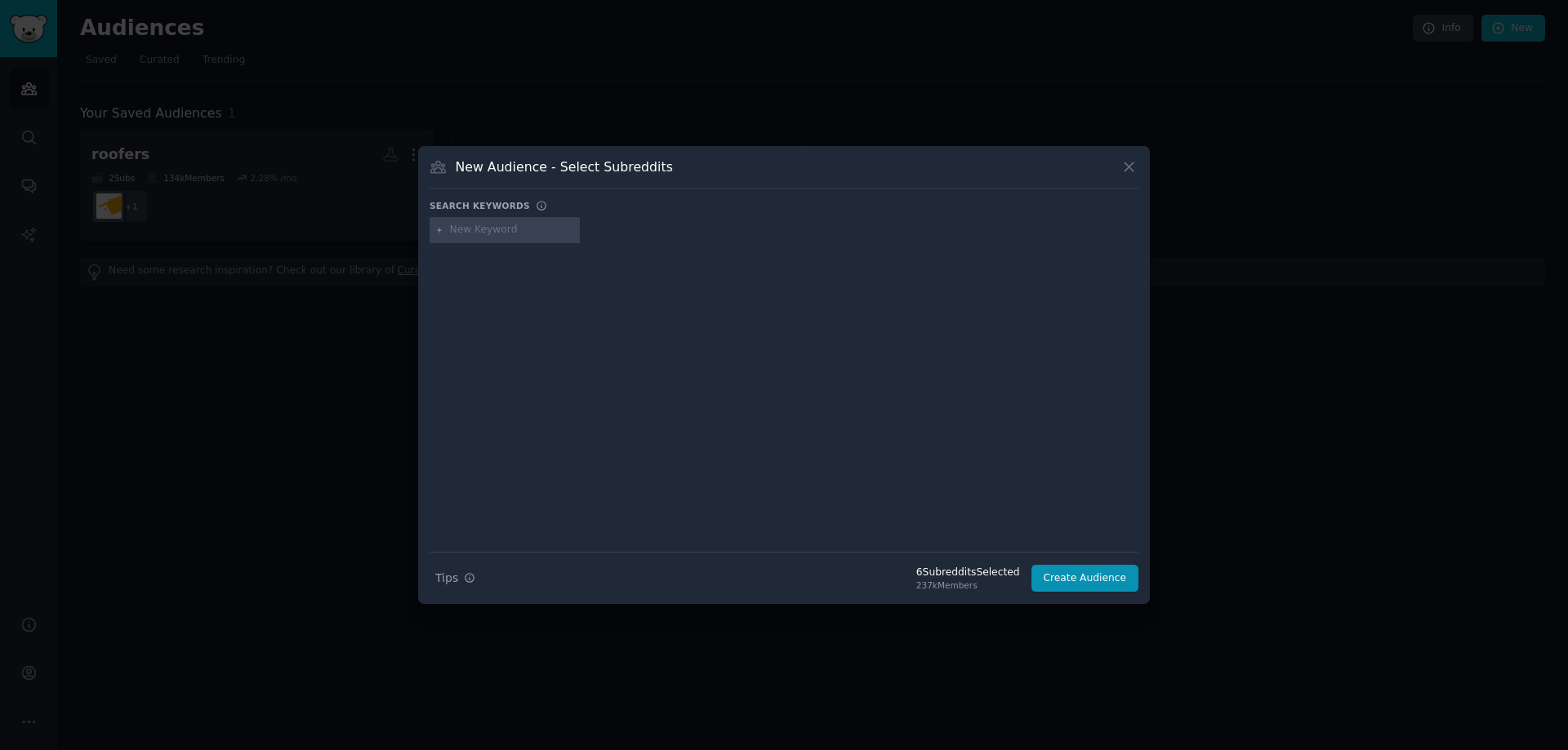
click at [475, 232] on input "text" at bounding box center [512, 230] width 124 height 15
click at [1063, 574] on button "Create Audience" at bounding box center [1085, 578] width 108 height 28
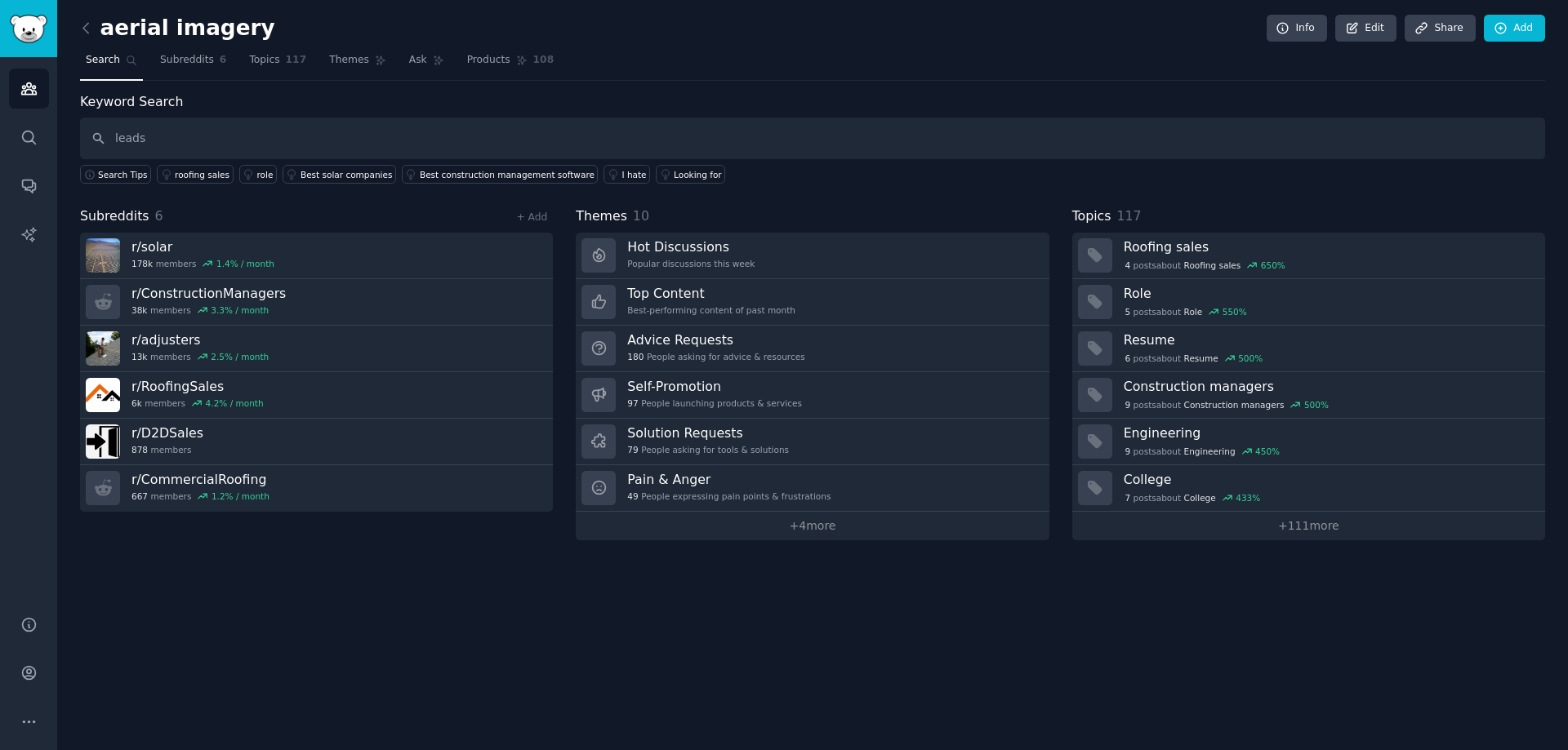
type input "leads"
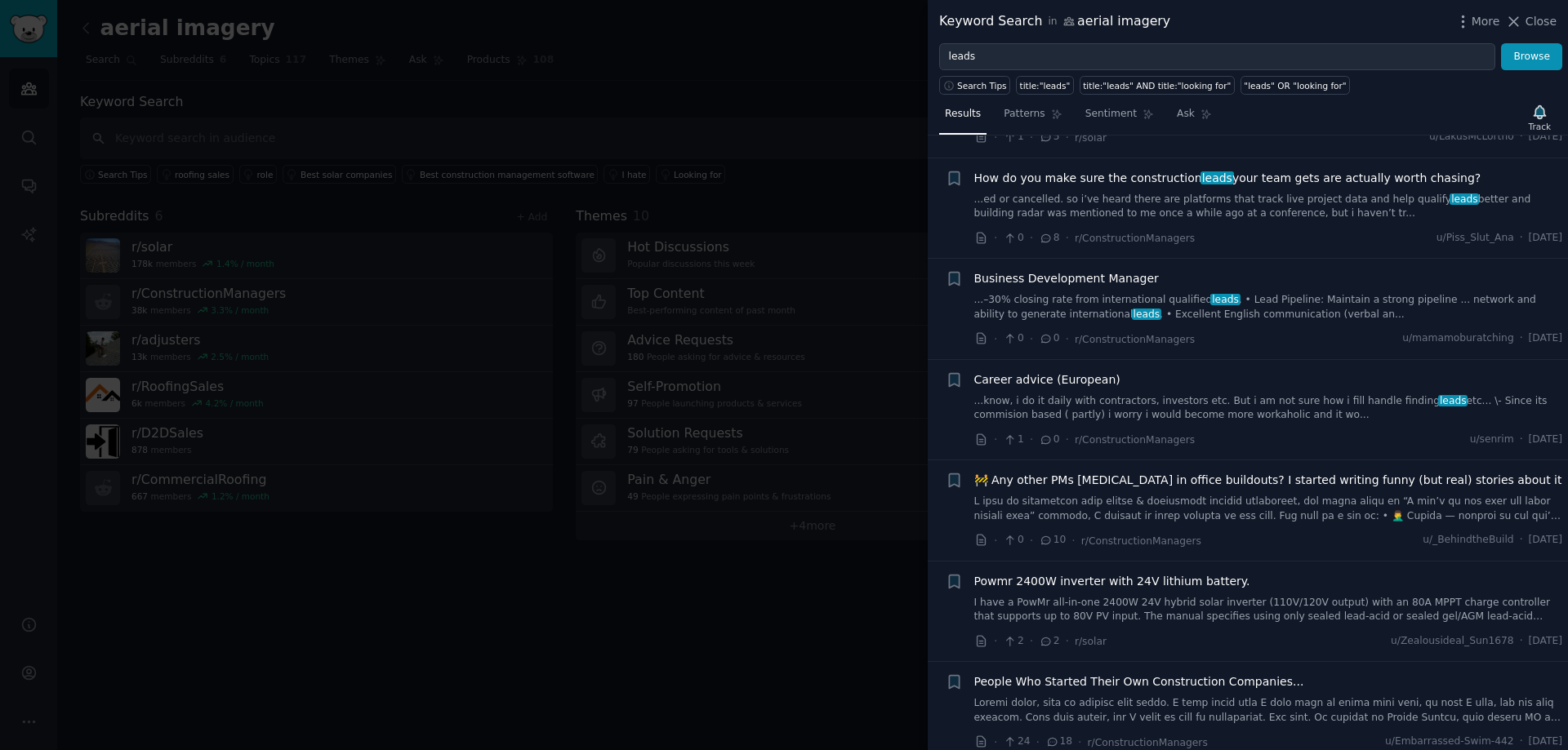
scroll to position [653, 0]
